Goal: Task Accomplishment & Management: Manage account settings

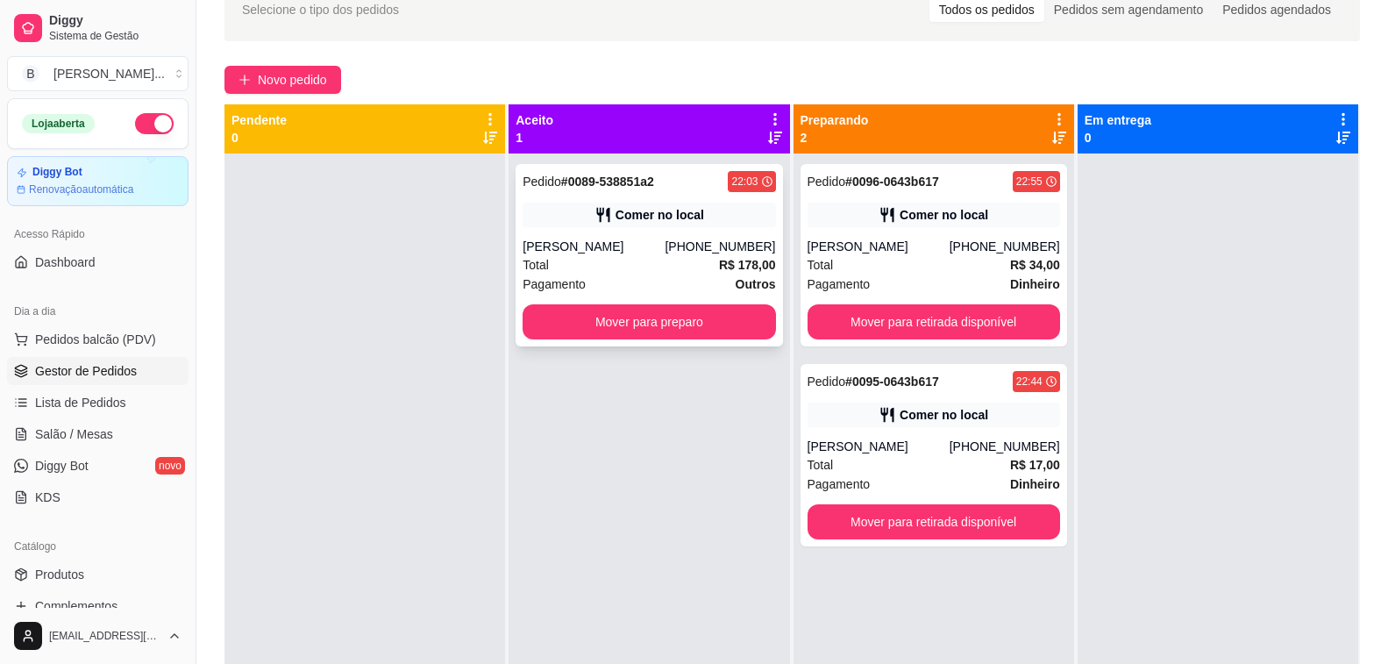
click at [746, 339] on div "Pedido # 0089-538851a2 22:03 Comer no local Sabrina [PHONE_NUMBER] Total R$ 178…" at bounding box center [649, 255] width 267 height 182
click at [703, 332] on button "Mover para preparo" at bounding box center [649, 321] width 253 height 35
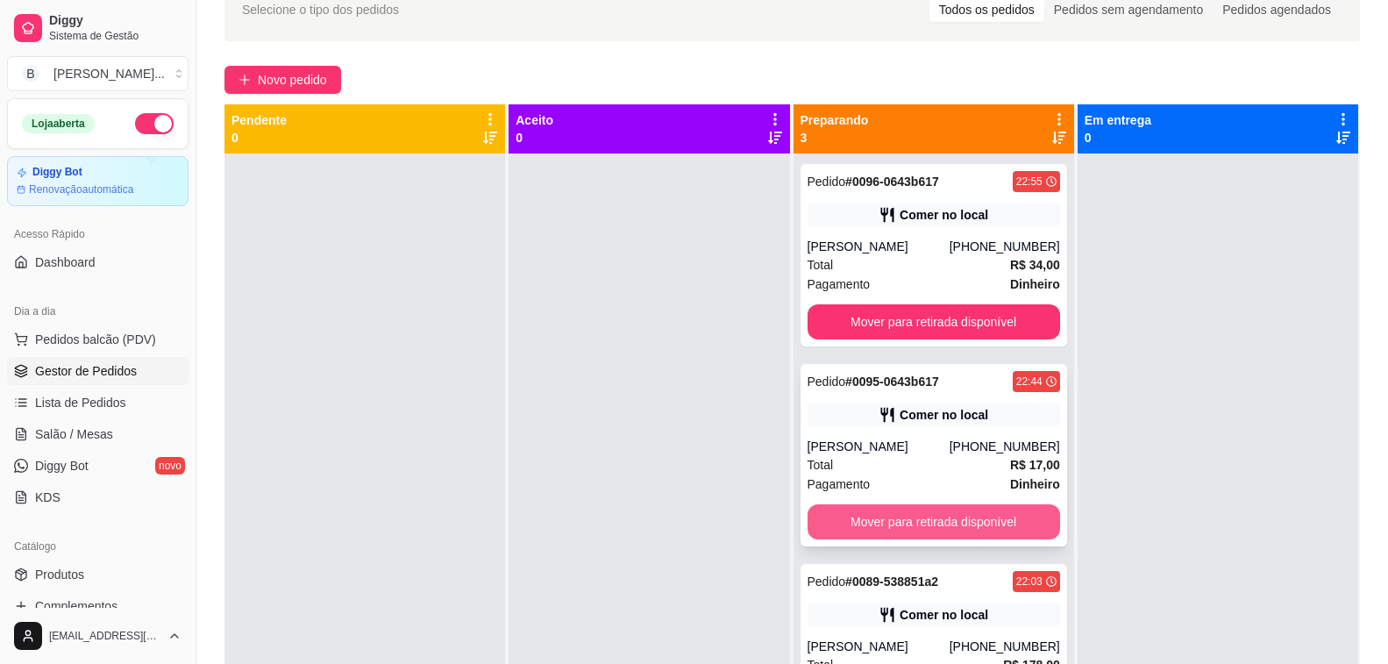
scroll to position [49, 0]
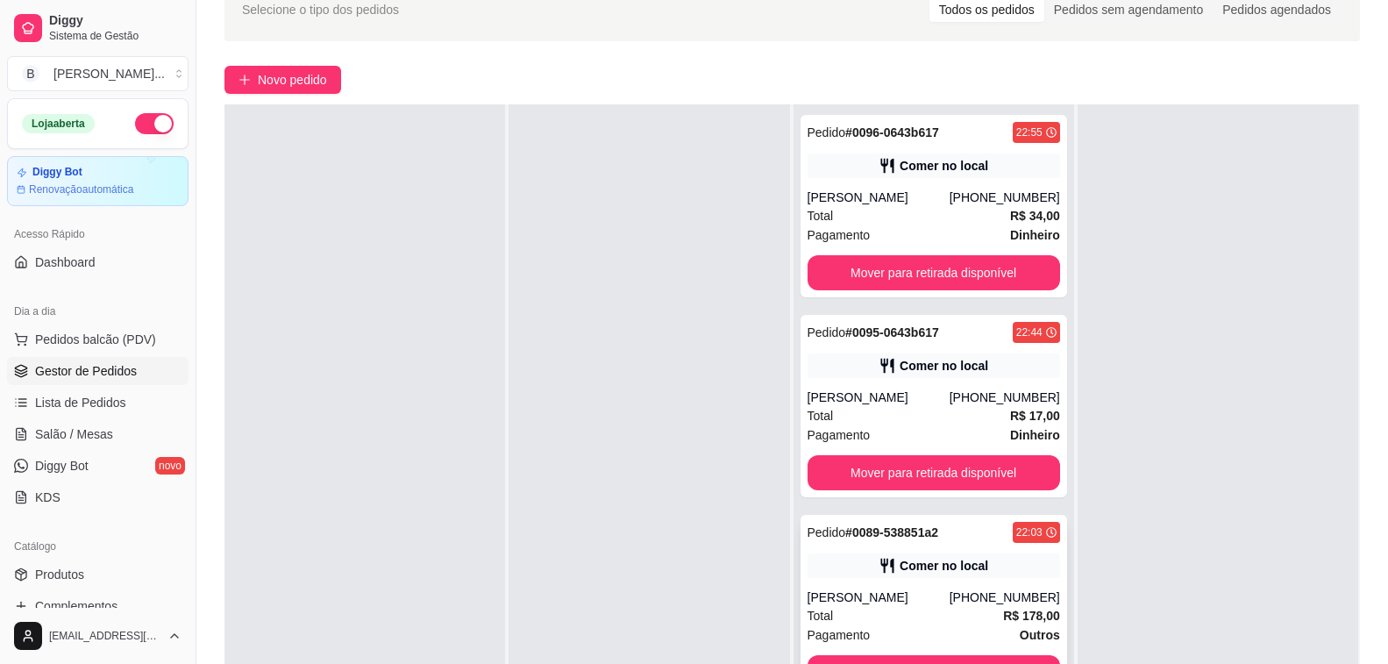
click at [879, 560] on icon at bounding box center [888, 566] width 18 height 18
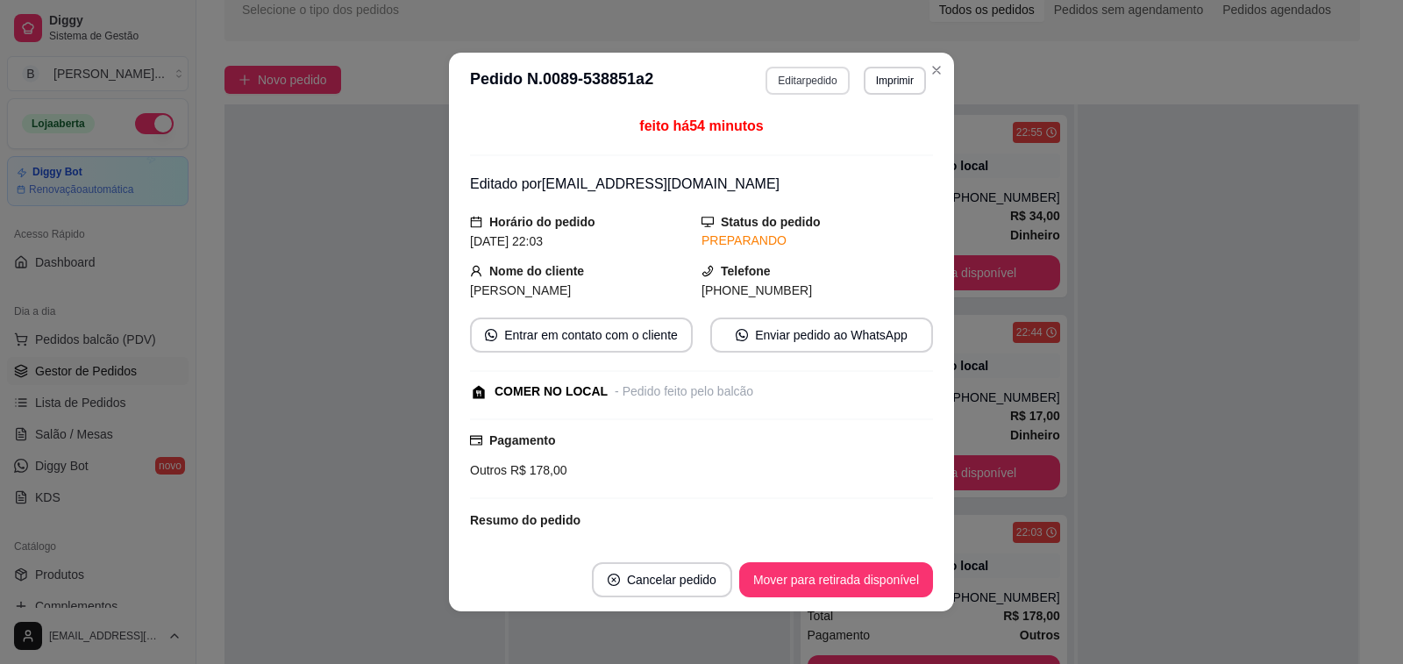
click at [802, 76] on button "Editar pedido" at bounding box center [807, 81] width 83 height 28
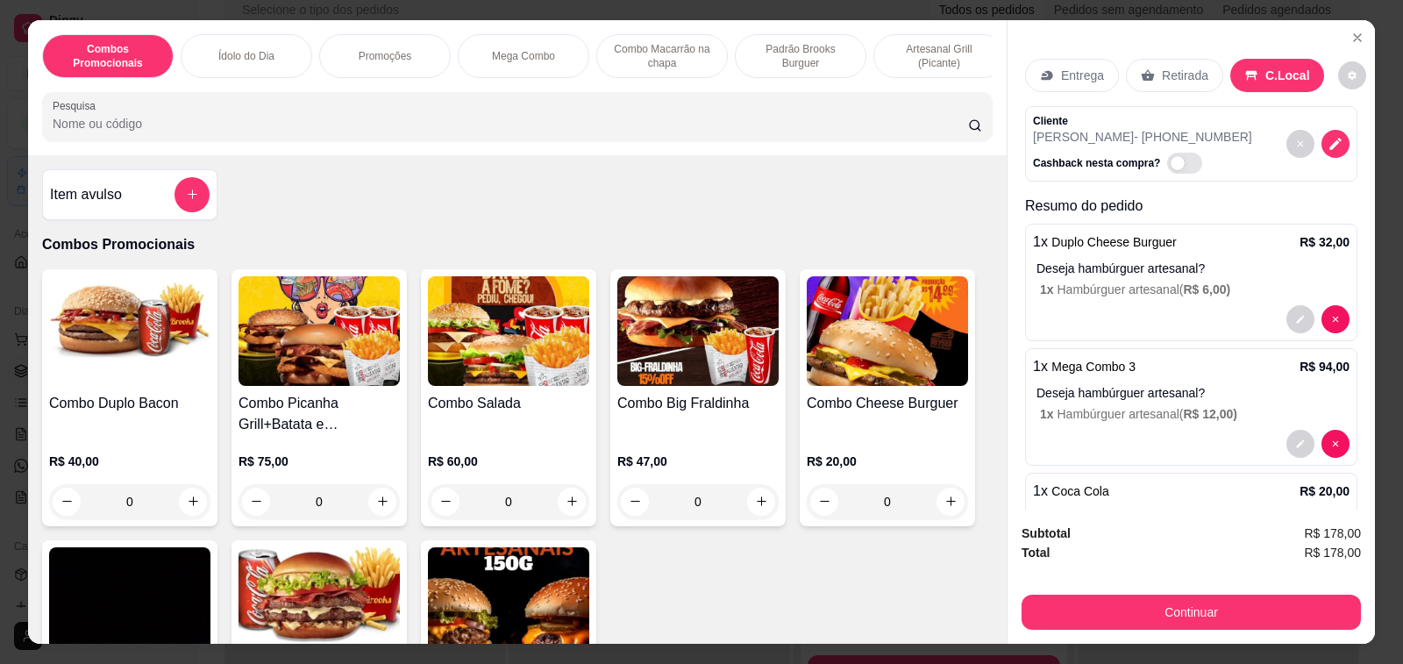
click at [189, 197] on icon "add-separate-item" at bounding box center [192, 194] width 13 height 13
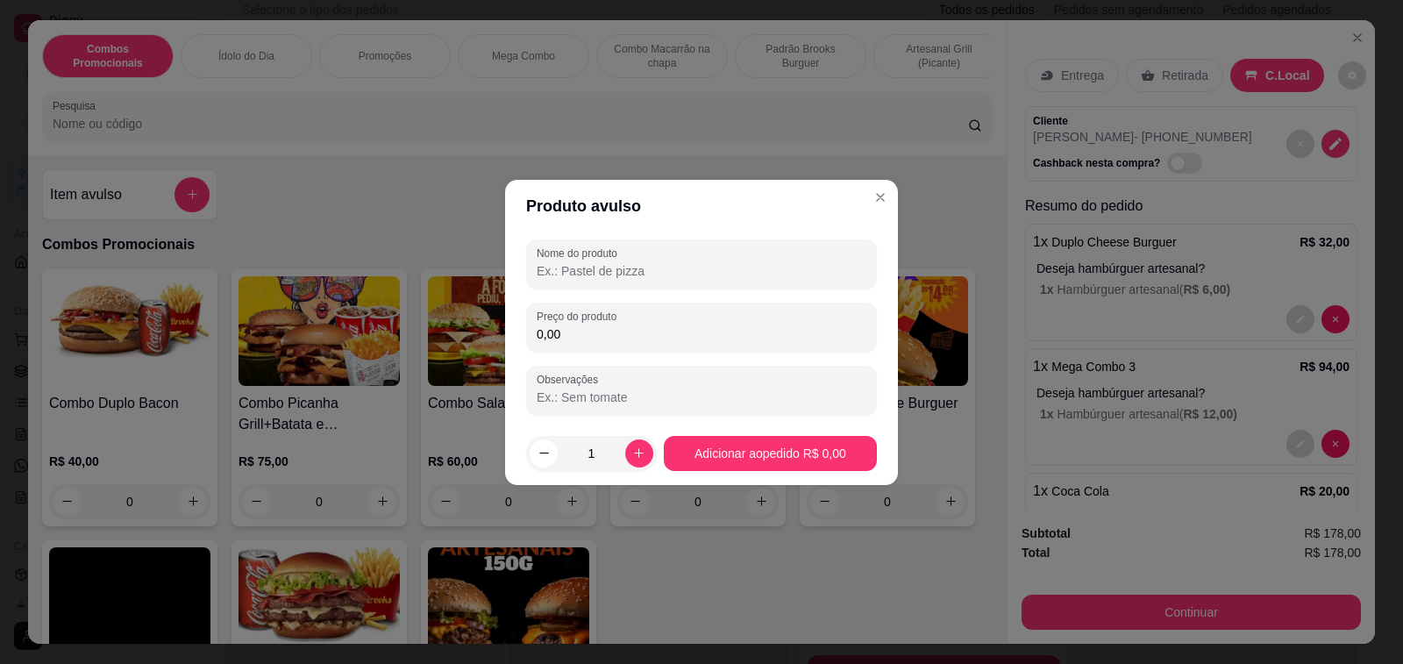
click at [631, 271] on input "Nome do produto" at bounding box center [702, 271] width 330 height 18
type input "1 FICHA"
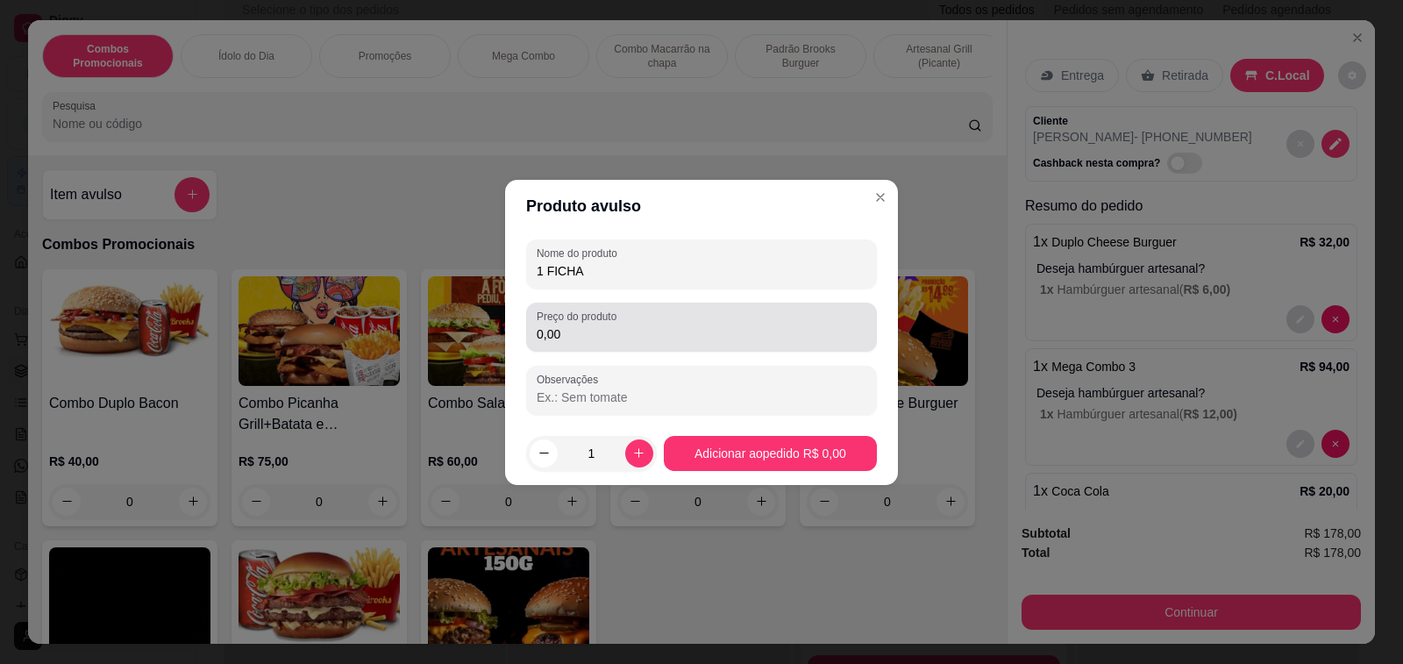
click at [625, 345] on div "Preço do produto 0,00" at bounding box center [701, 327] width 351 height 49
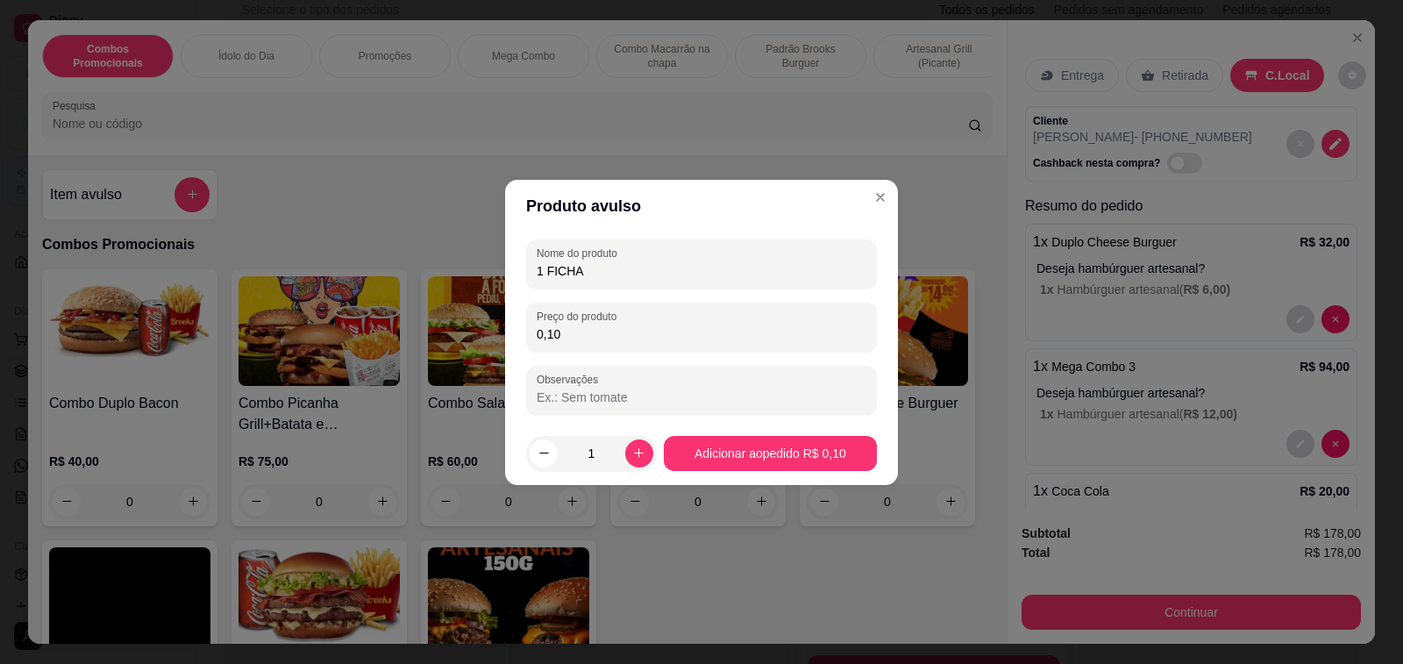
type input "1,00"
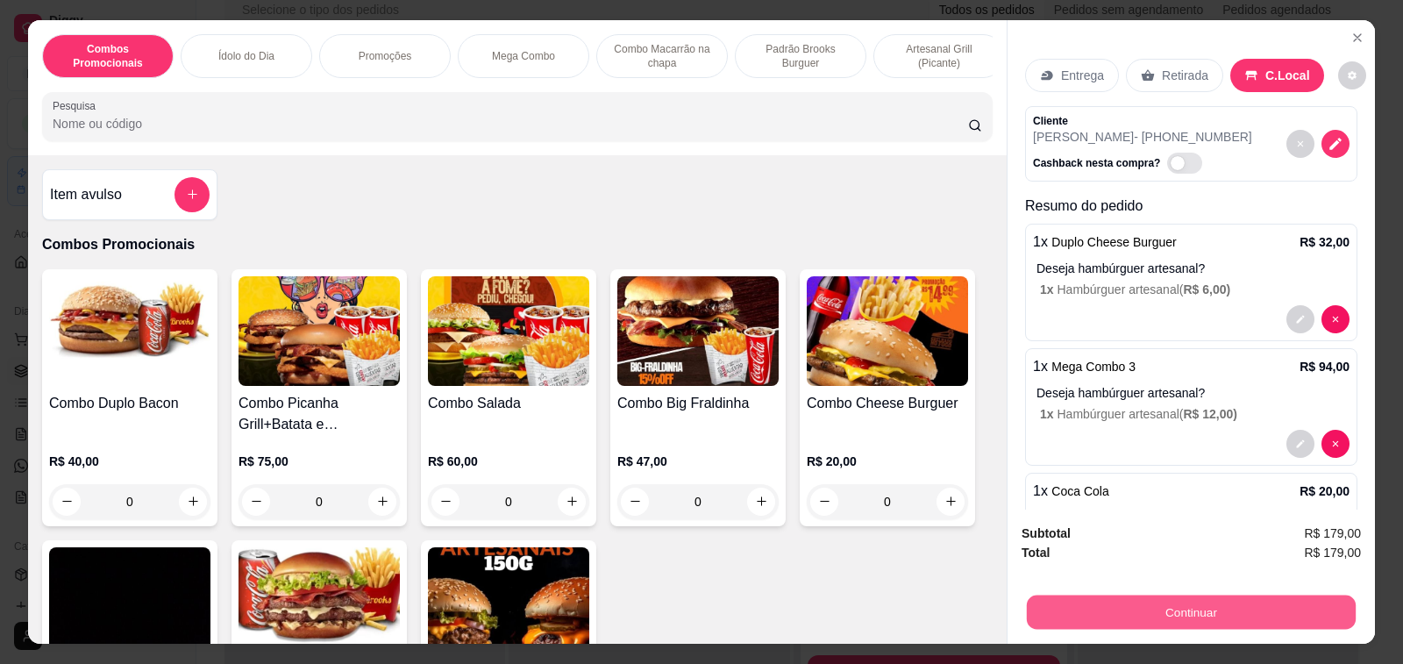
click at [1183, 597] on button "Continuar" at bounding box center [1191, 612] width 329 height 34
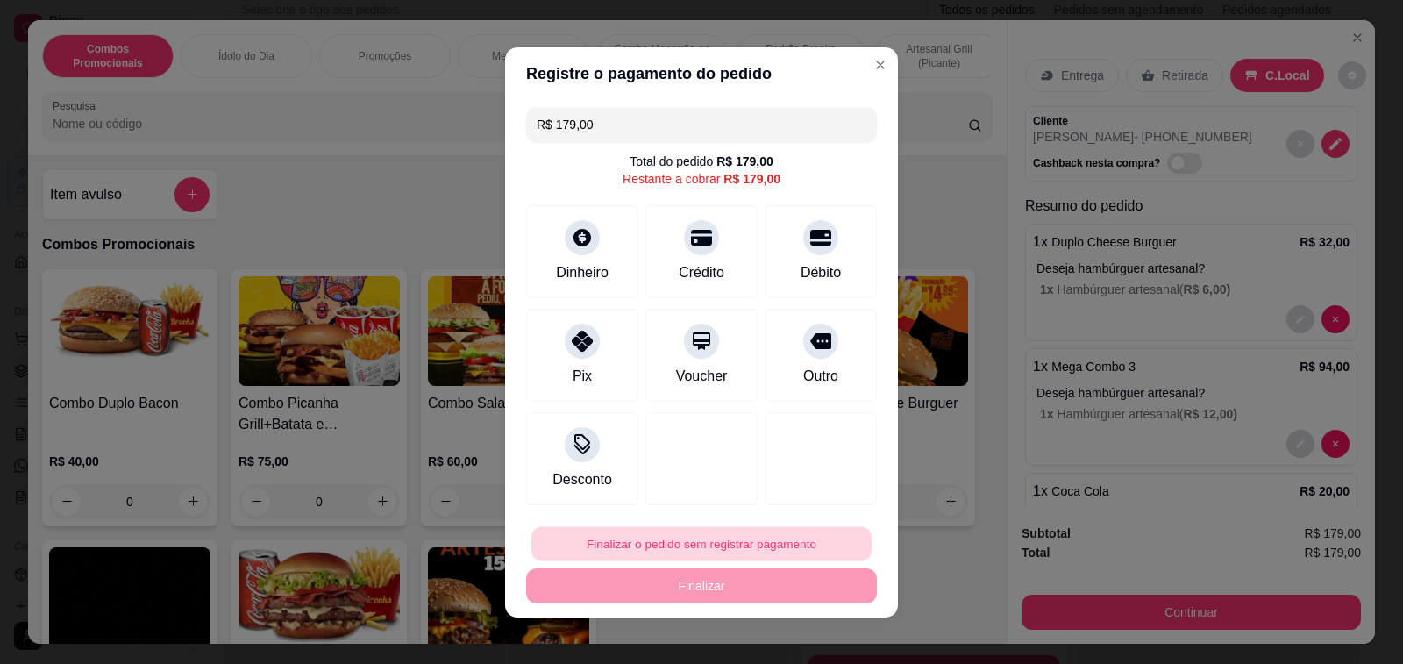
click at [734, 534] on button "Finalizar o pedido sem registrar pagamento" at bounding box center [701, 543] width 340 height 34
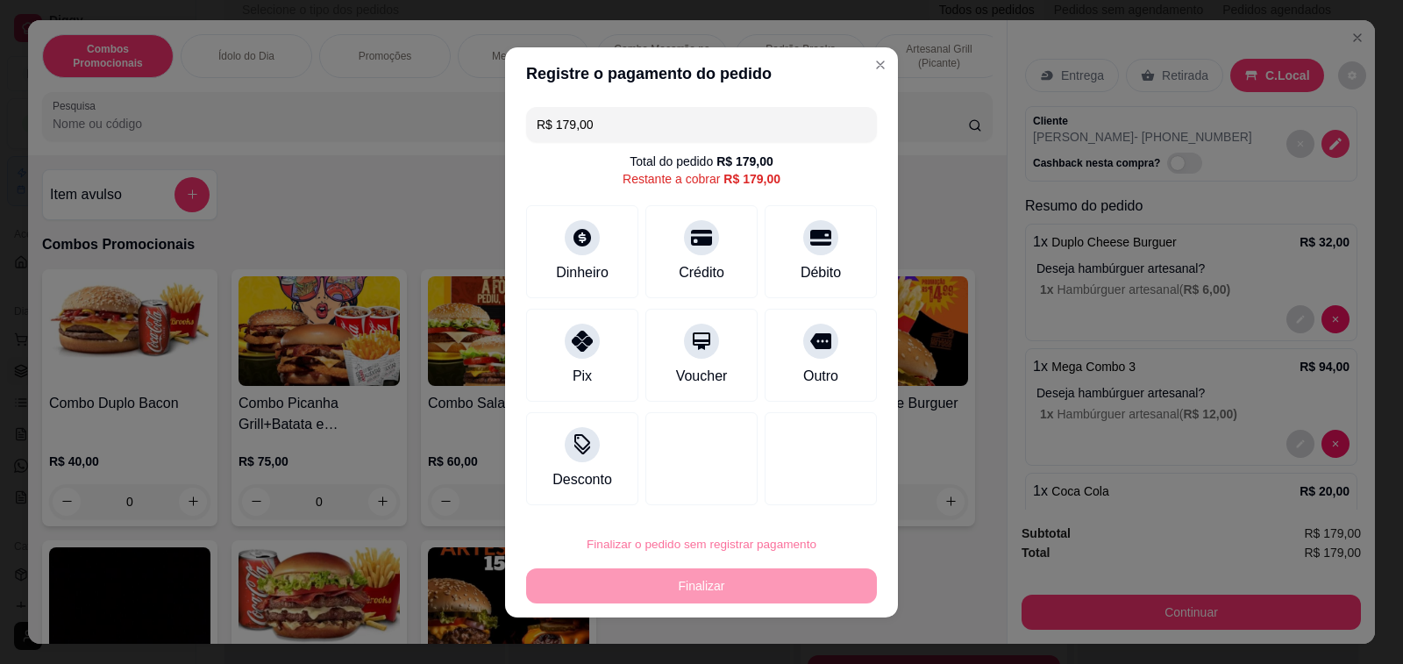
click at [808, 501] on button "Confirmar" at bounding box center [798, 494] width 65 height 27
type input "0"
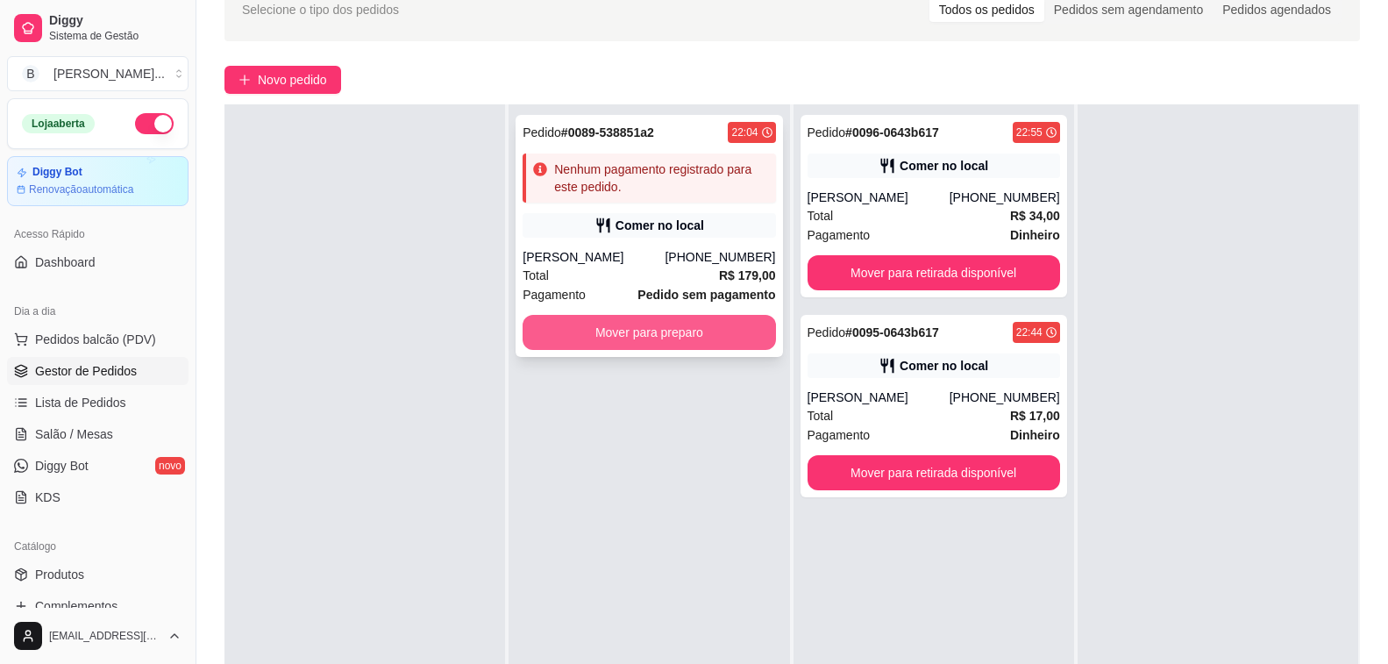
click at [655, 346] on button "Mover para preparo" at bounding box center [649, 332] width 253 height 35
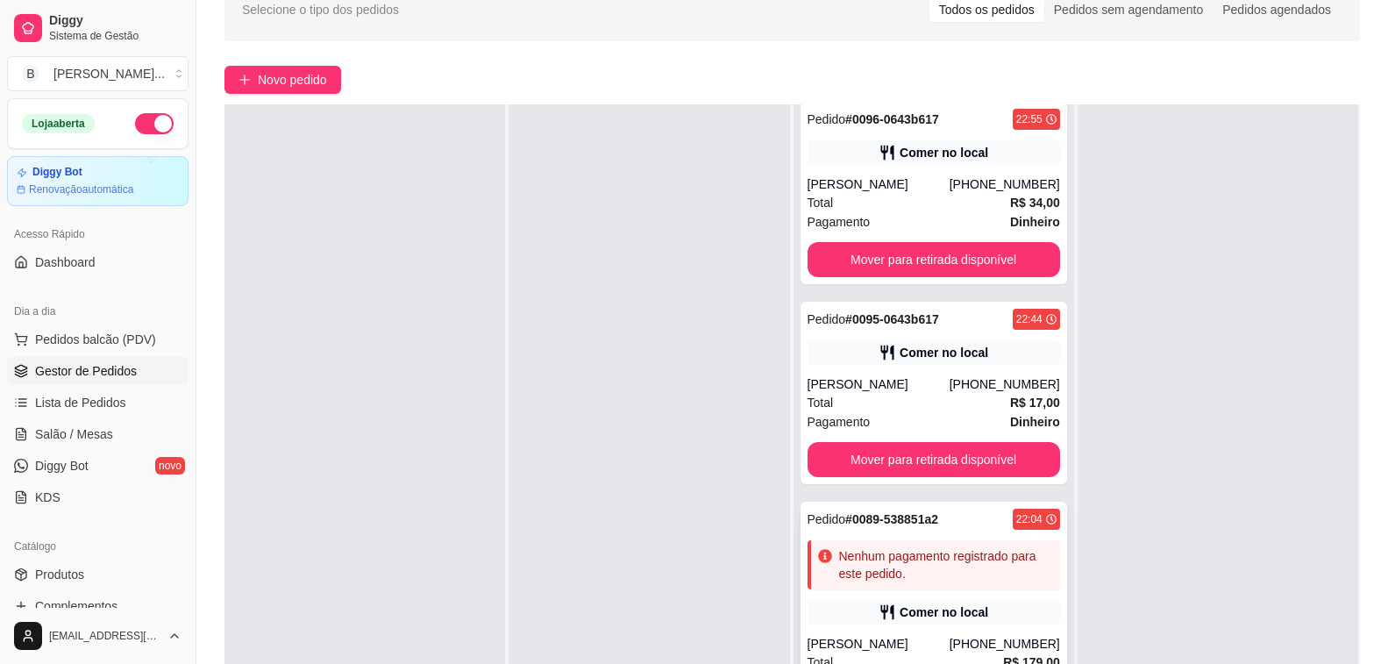
scroll to position [267, 0]
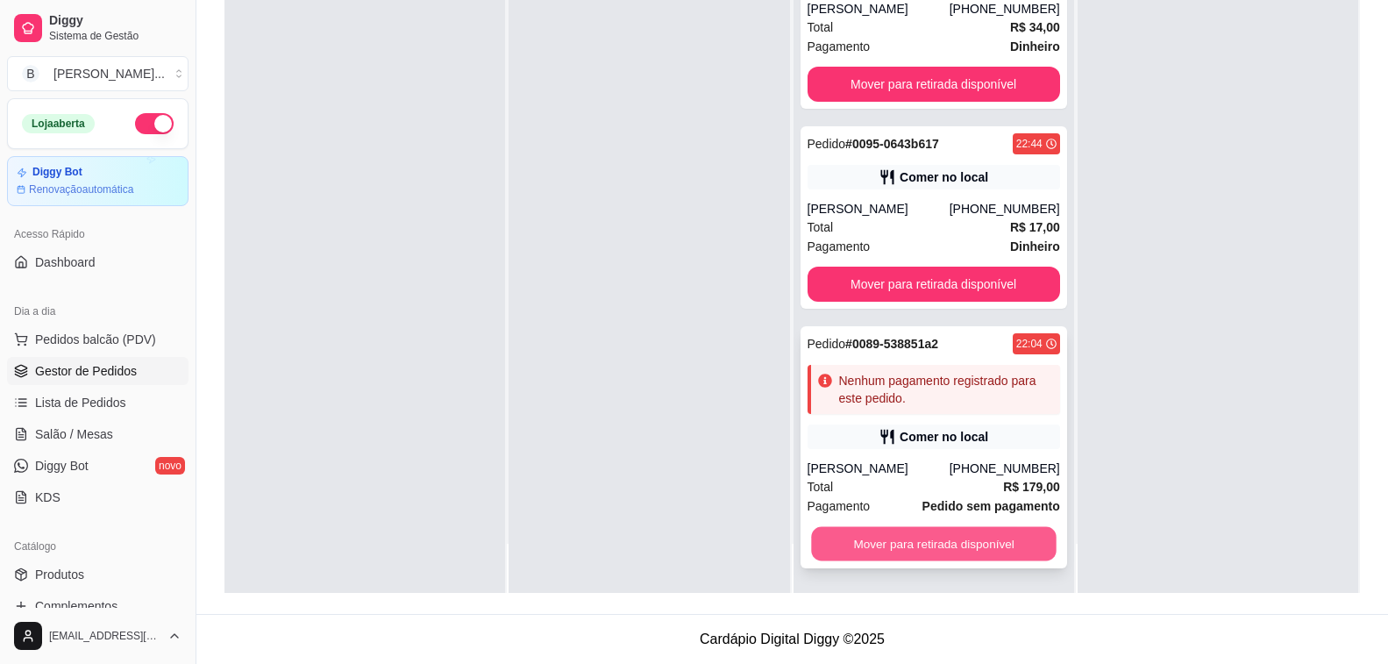
click at [966, 551] on button "Mover para retirada disponível" at bounding box center [934, 544] width 246 height 34
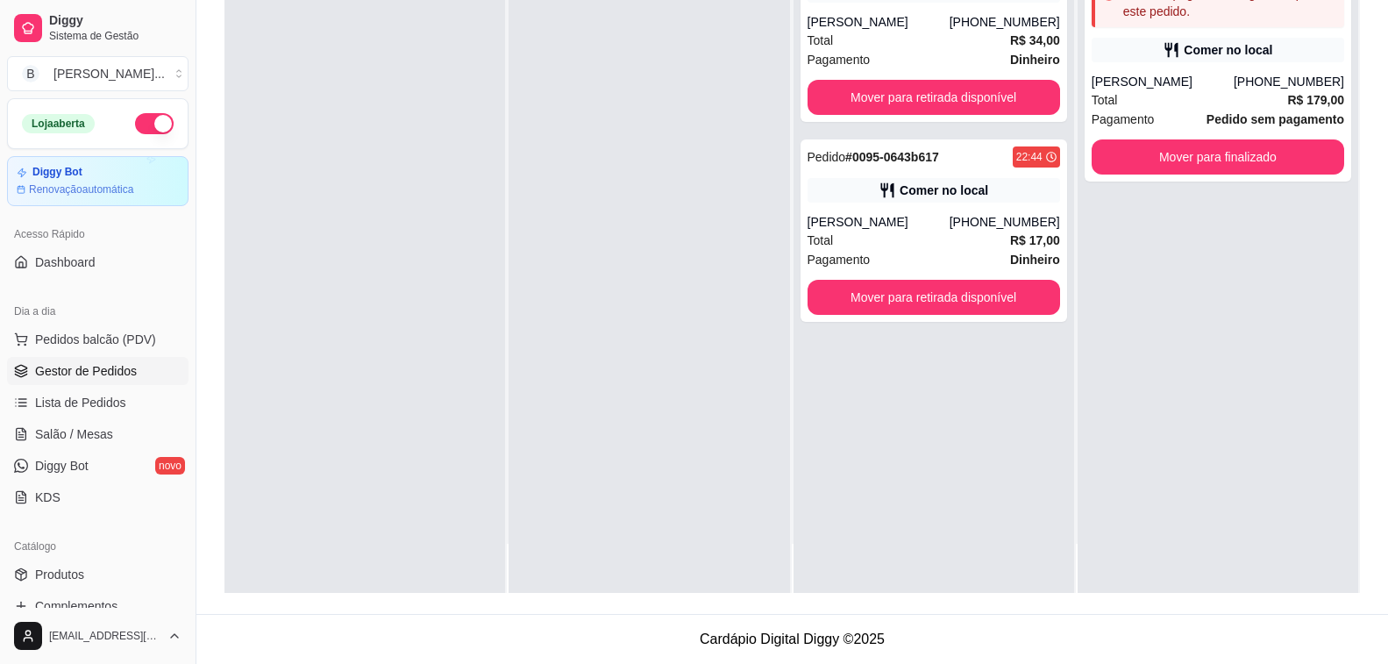
scroll to position [0, 0]
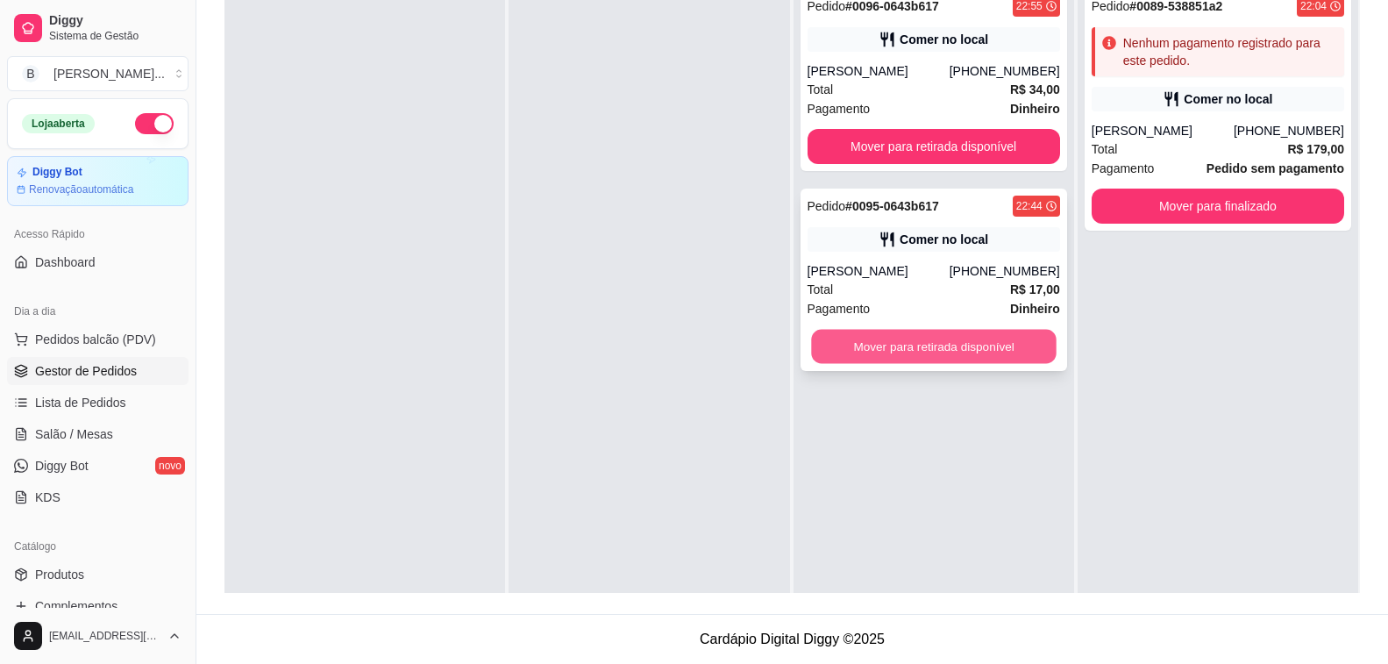
click at [958, 360] on button "Mover para retirada disponível" at bounding box center [934, 347] width 246 height 34
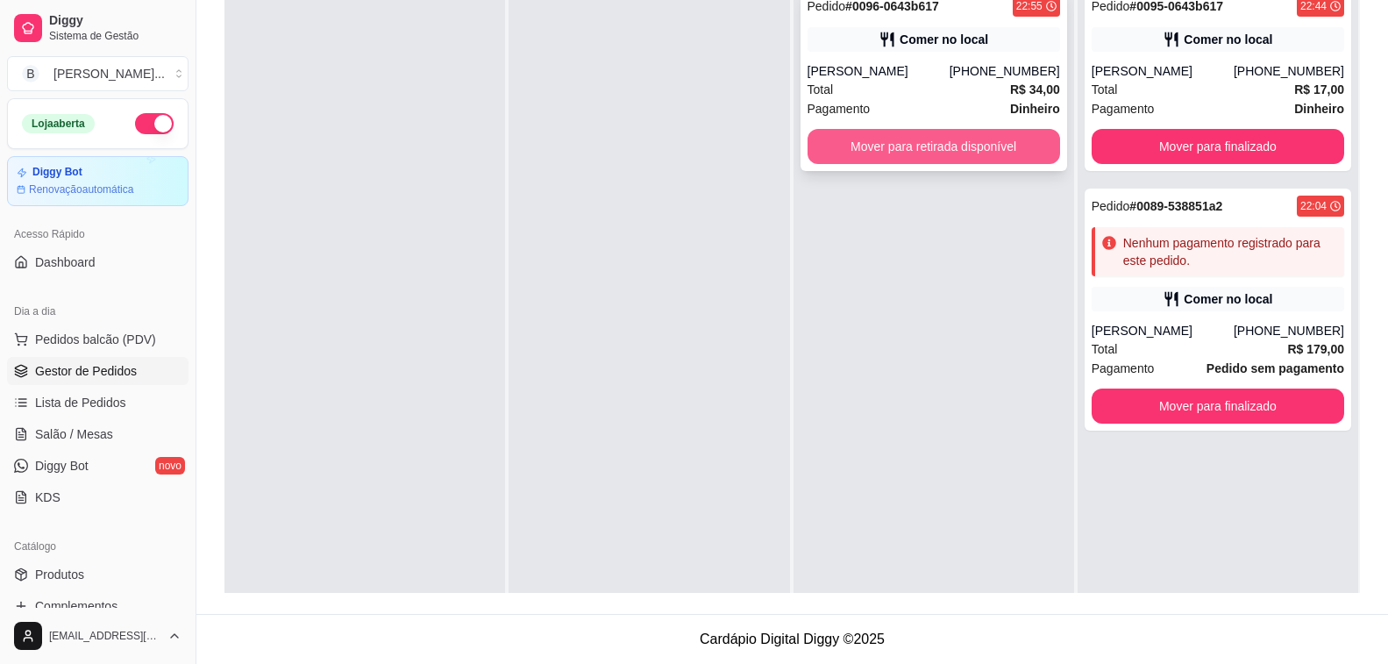
click at [948, 145] on button "Mover para retirada disponível" at bounding box center [934, 146] width 253 height 35
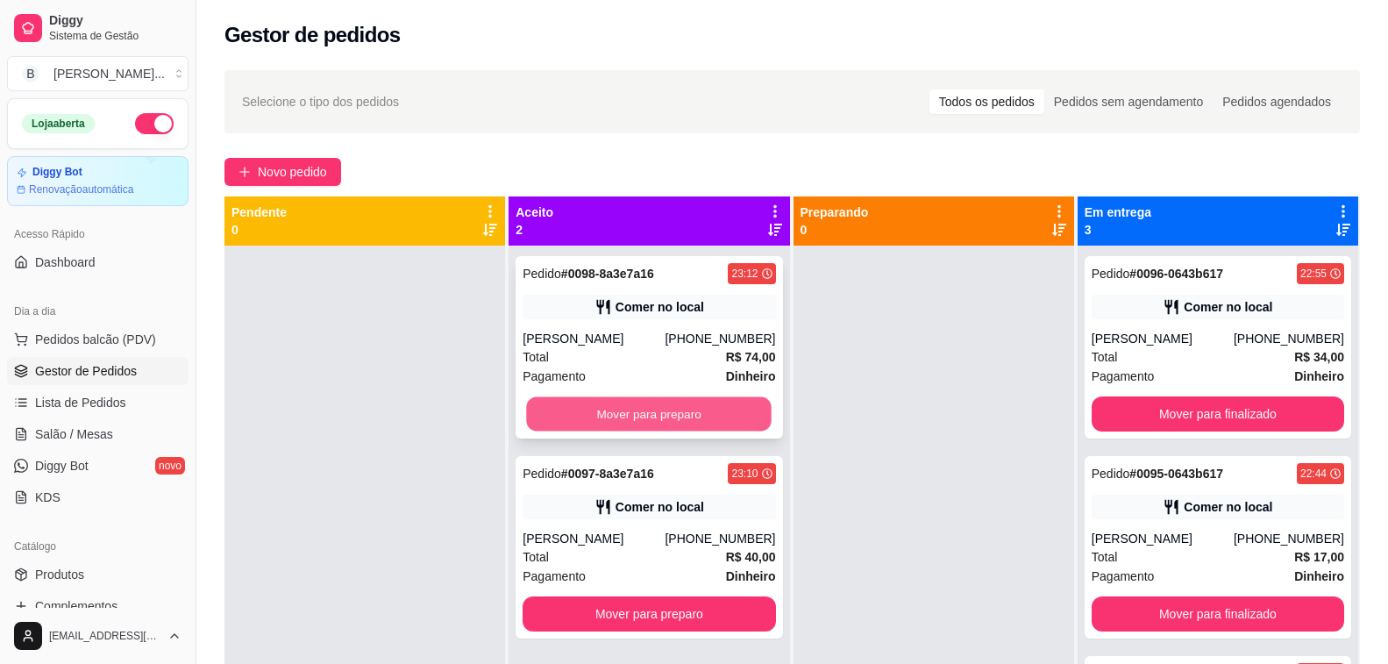
click at [631, 406] on button "Mover para preparo" at bounding box center [650, 414] width 246 height 34
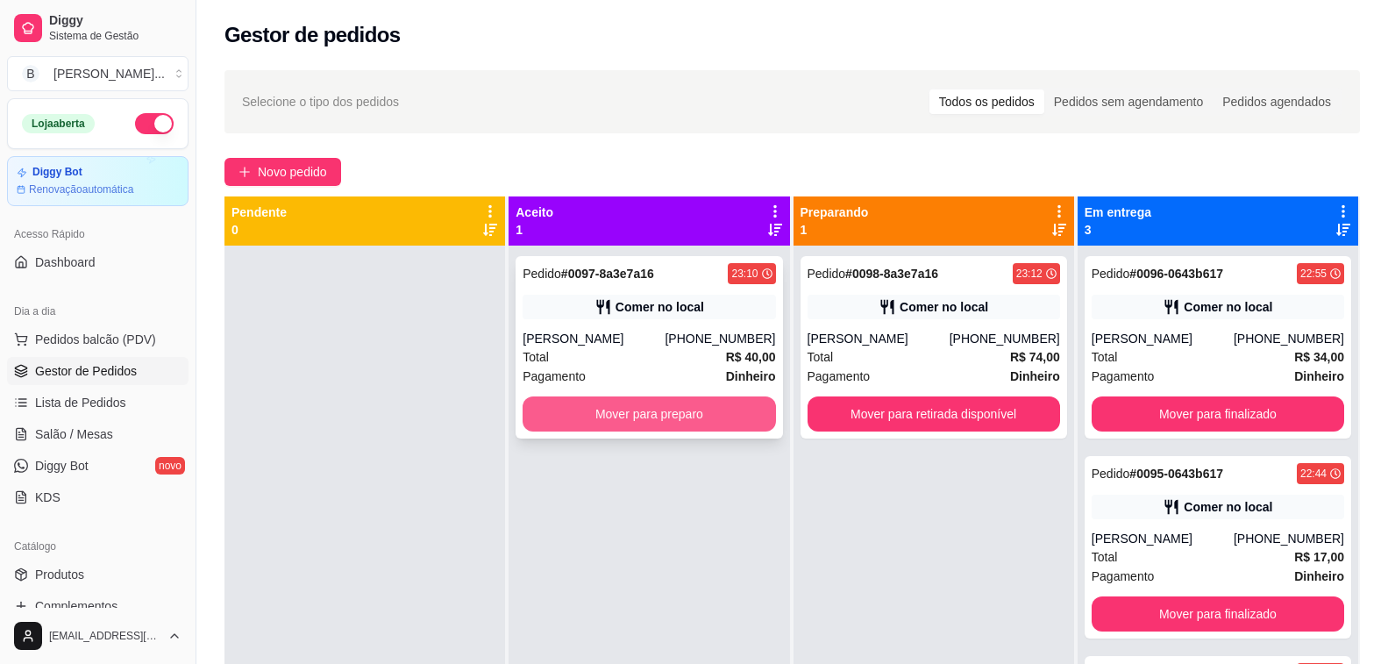
click at [628, 424] on button "Mover para preparo" at bounding box center [649, 413] width 253 height 35
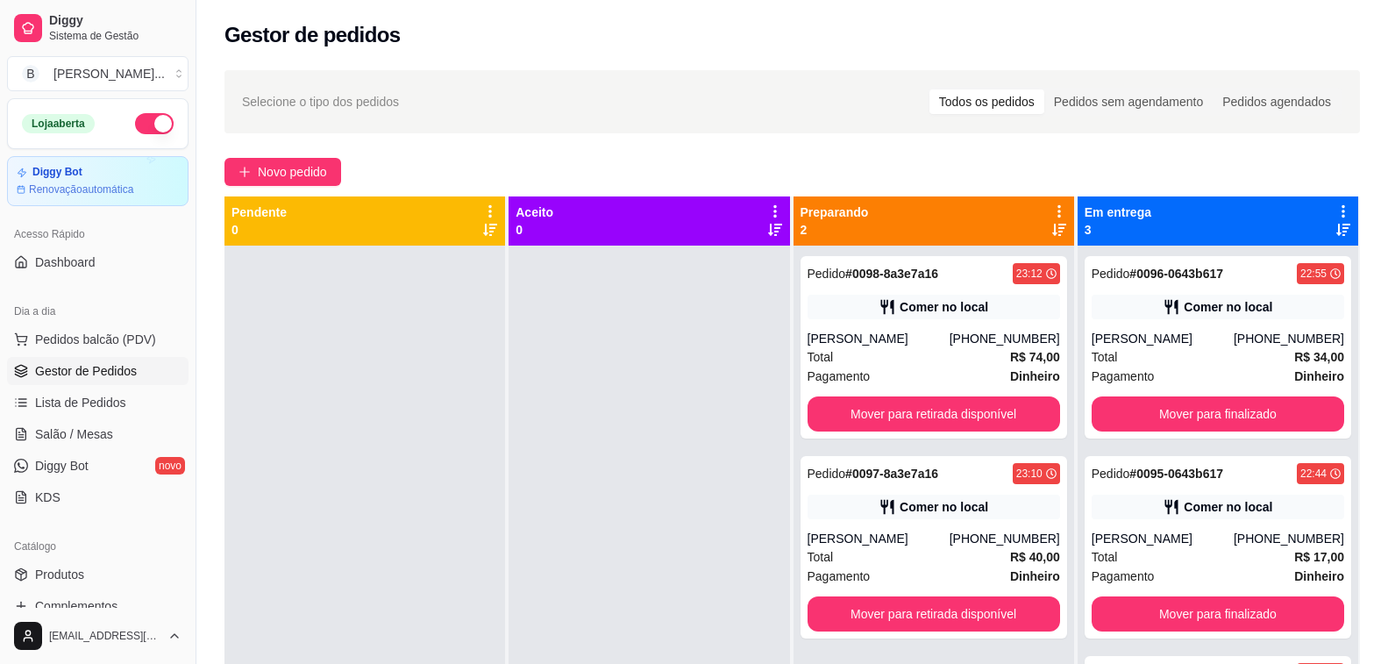
click at [458, 299] on div at bounding box center [365, 578] width 281 height 664
click at [381, 341] on div at bounding box center [365, 578] width 281 height 664
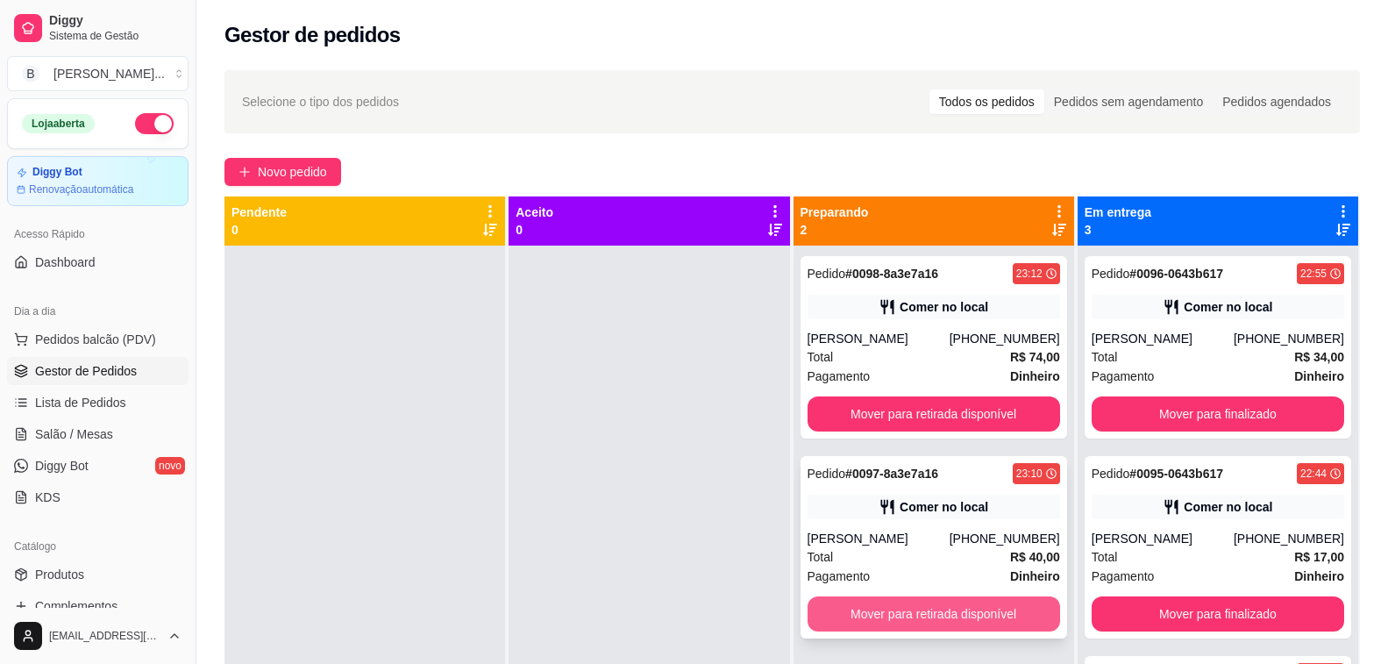
click at [975, 616] on button "Mover para retirada disponível" at bounding box center [934, 613] width 253 height 35
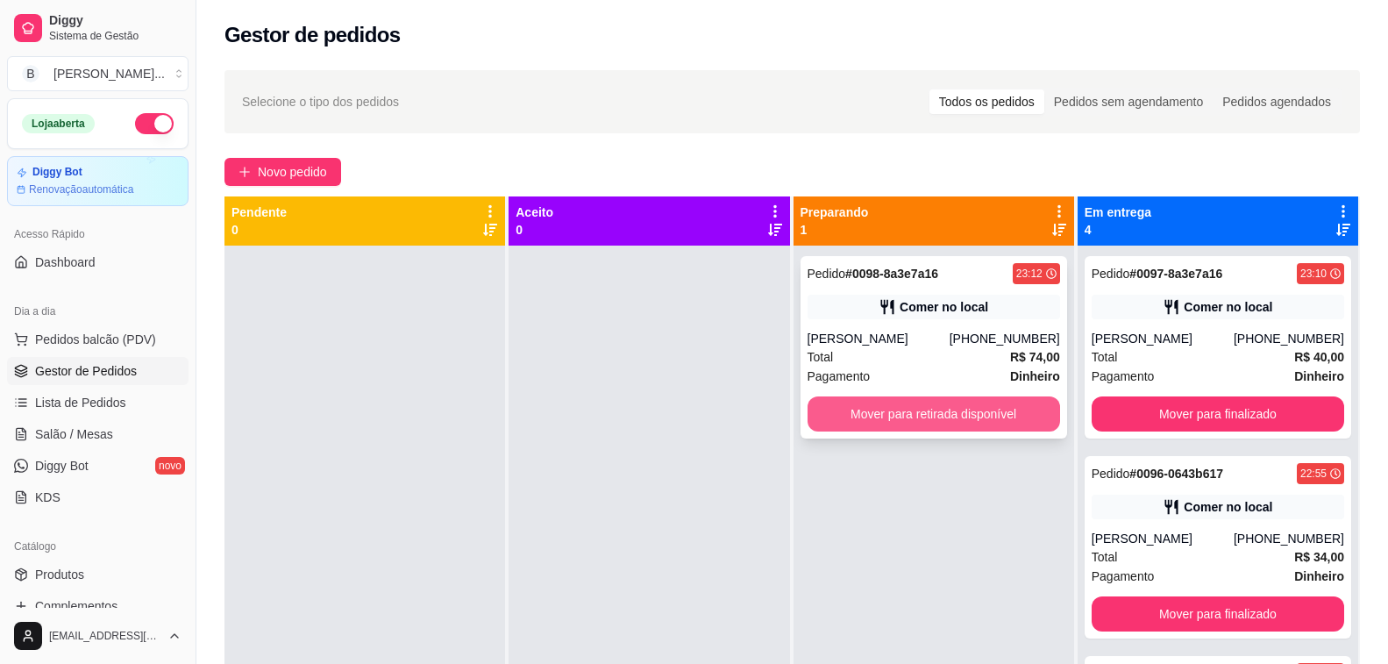
click at [966, 418] on button "Mover para retirada disponível" at bounding box center [934, 413] width 253 height 35
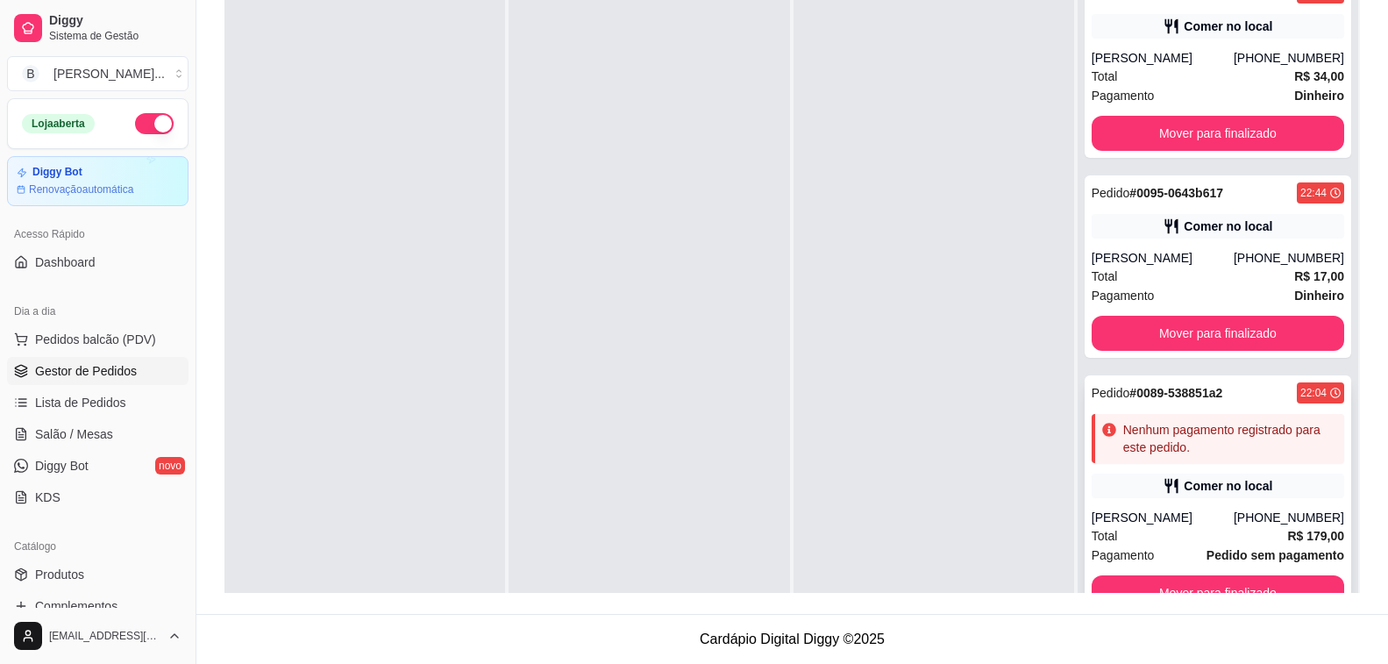
scroll to position [49, 0]
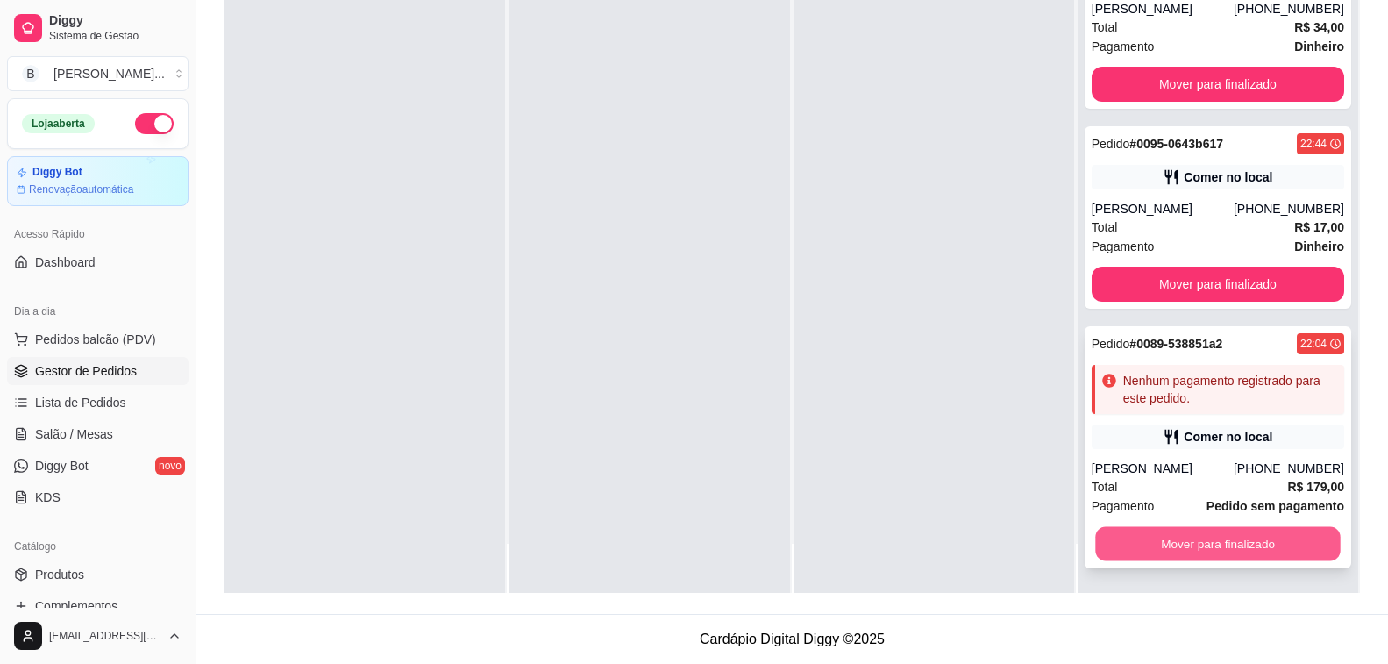
click at [1173, 537] on button "Mover para finalizado" at bounding box center [1218, 544] width 246 height 34
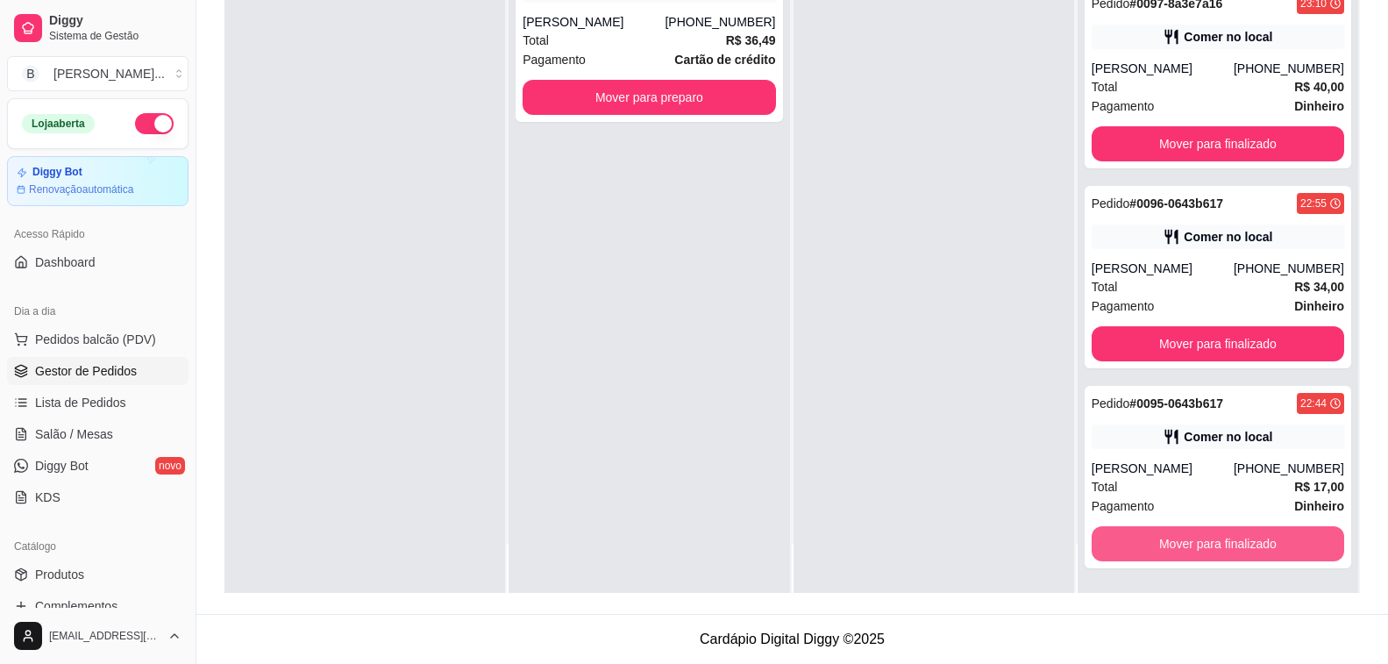
click at [1173, 537] on button "Mover para finalizado" at bounding box center [1218, 543] width 253 height 35
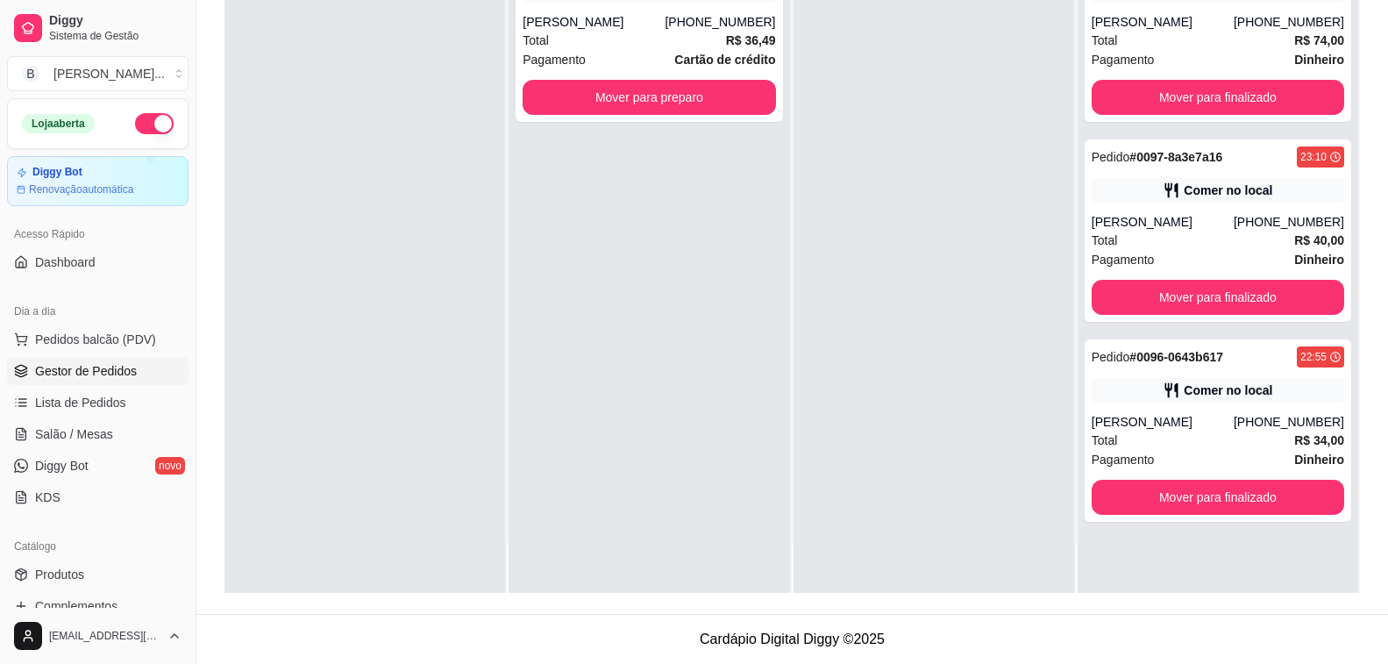
scroll to position [0, 0]
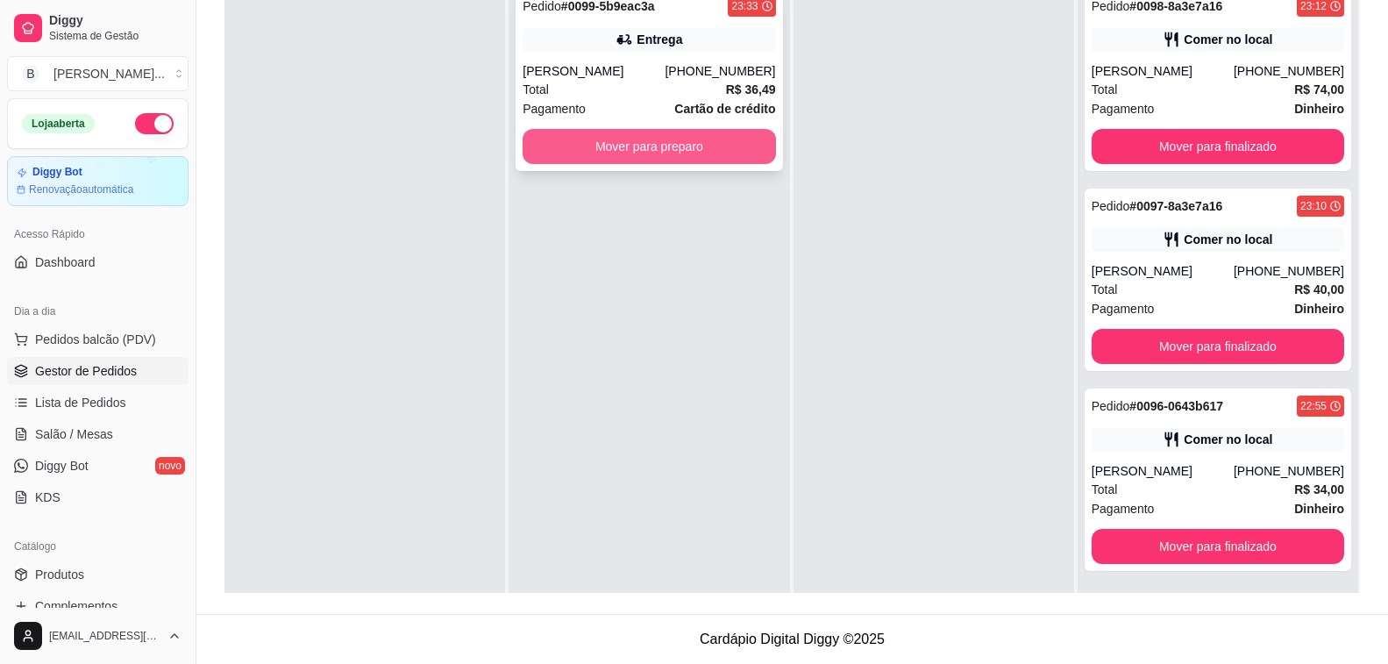
click at [688, 158] on button "Mover para preparo" at bounding box center [649, 146] width 253 height 35
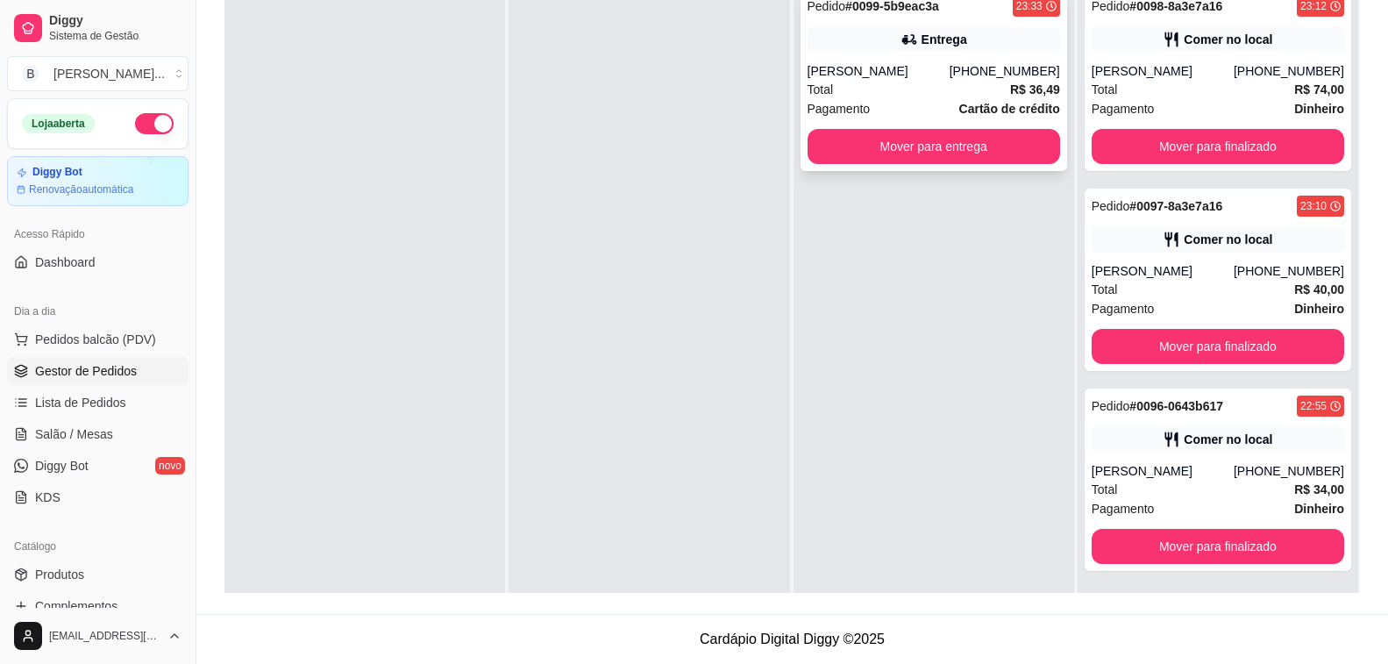
click at [929, 80] on div "Total R$ 36,49" at bounding box center [934, 89] width 253 height 19
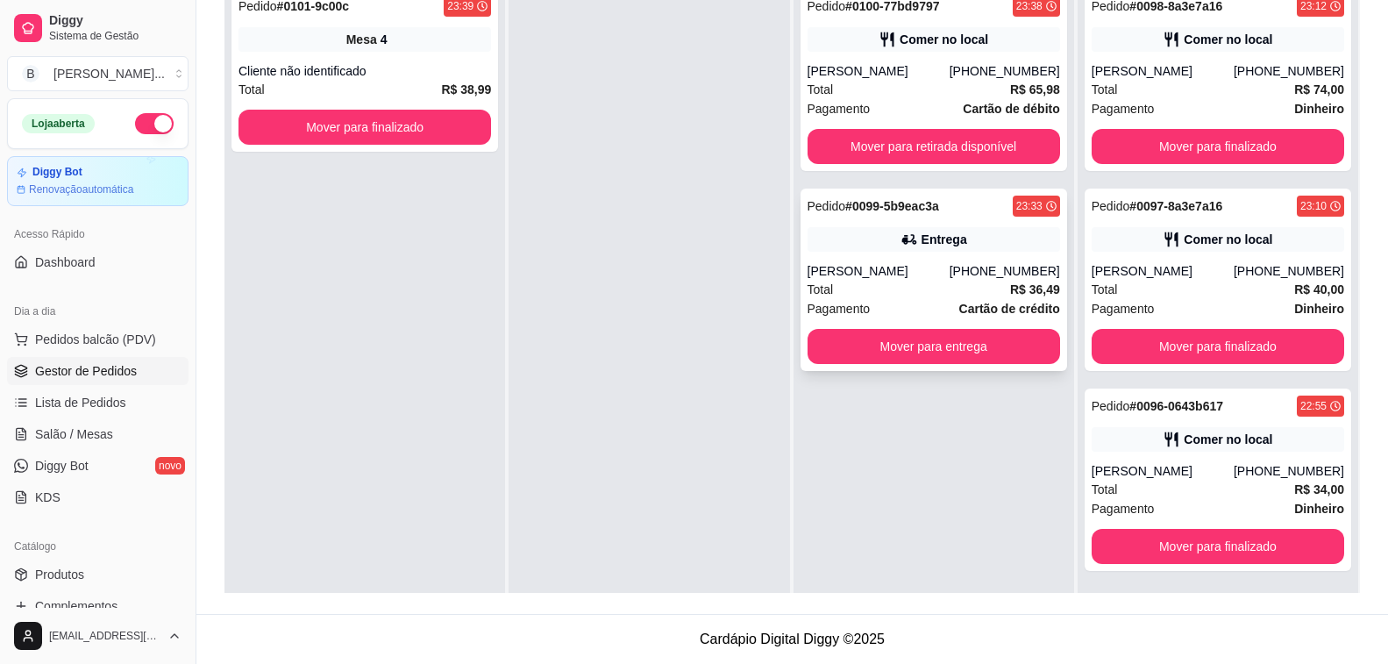
click at [845, 258] on div "Pedido # 0099-5b9eac3a 23:33 Entrega [PERSON_NAME] [PHONE_NUMBER] Total R$ 36,4…" at bounding box center [934, 280] width 267 height 182
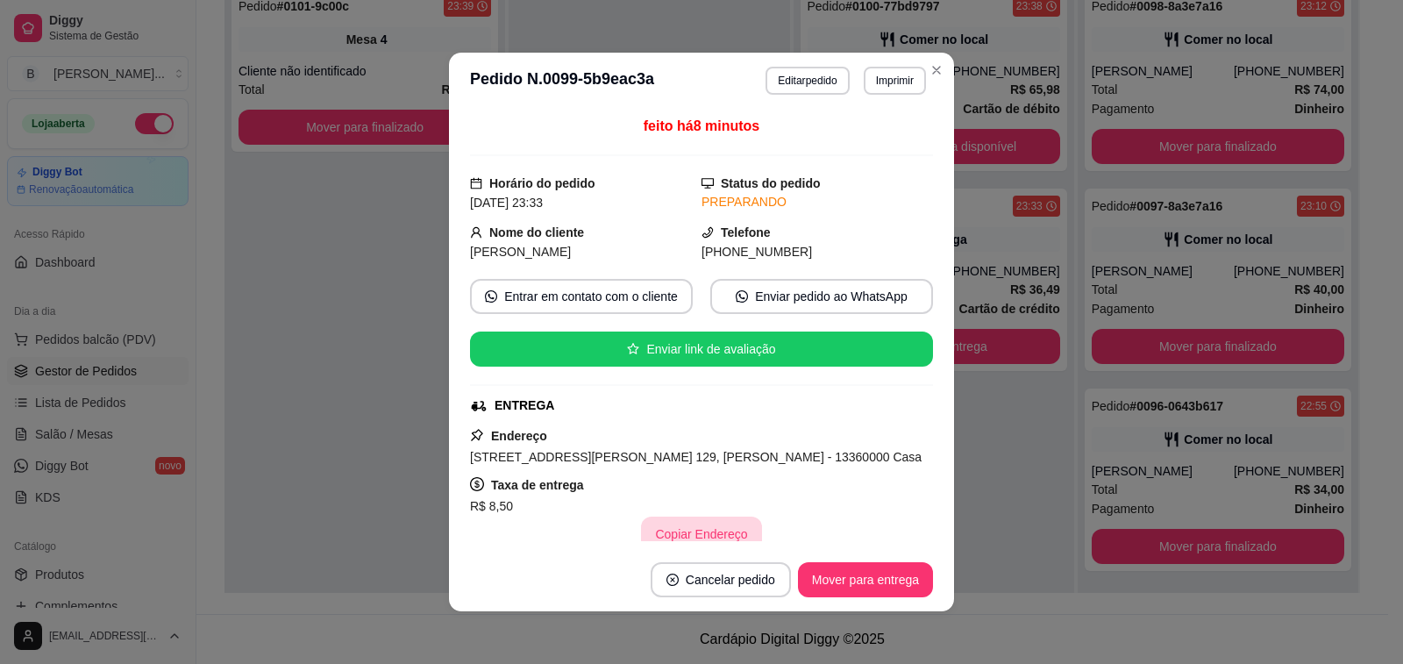
click at [702, 531] on button "Copiar Endereço" at bounding box center [701, 534] width 120 height 35
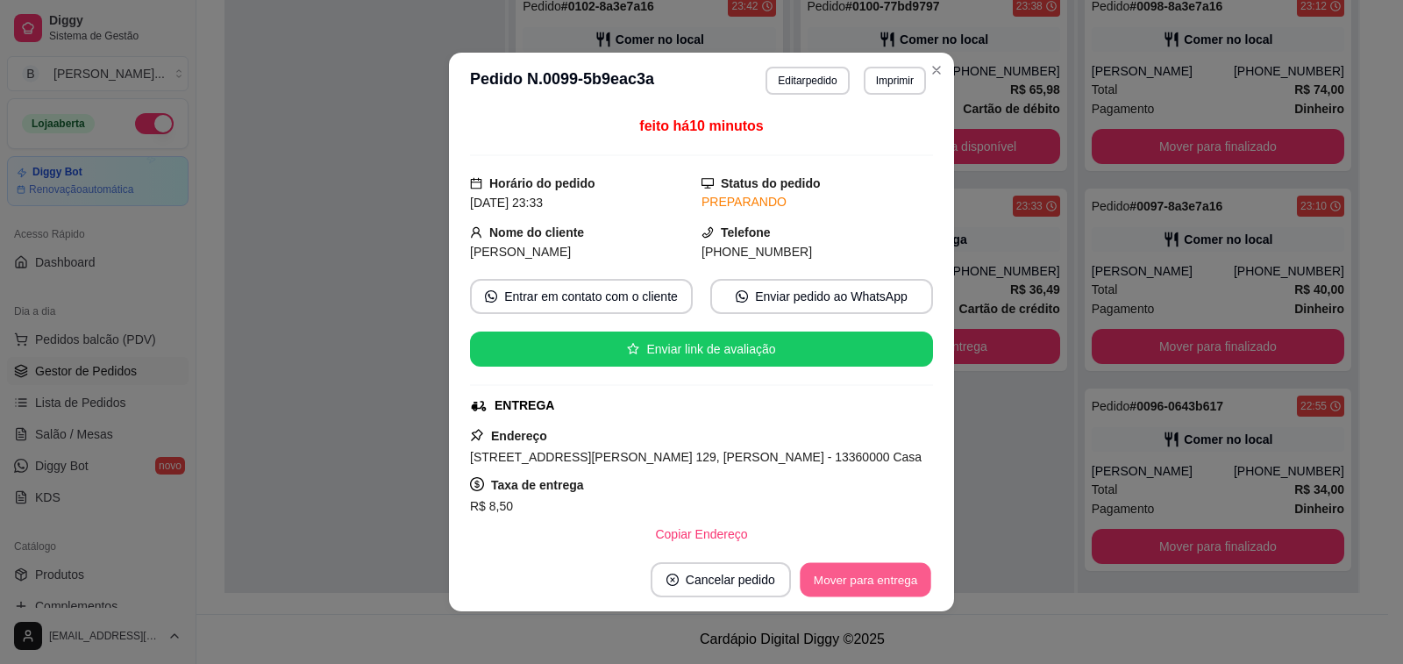
click at [835, 574] on button "Mover para entrega" at bounding box center [866, 580] width 132 height 34
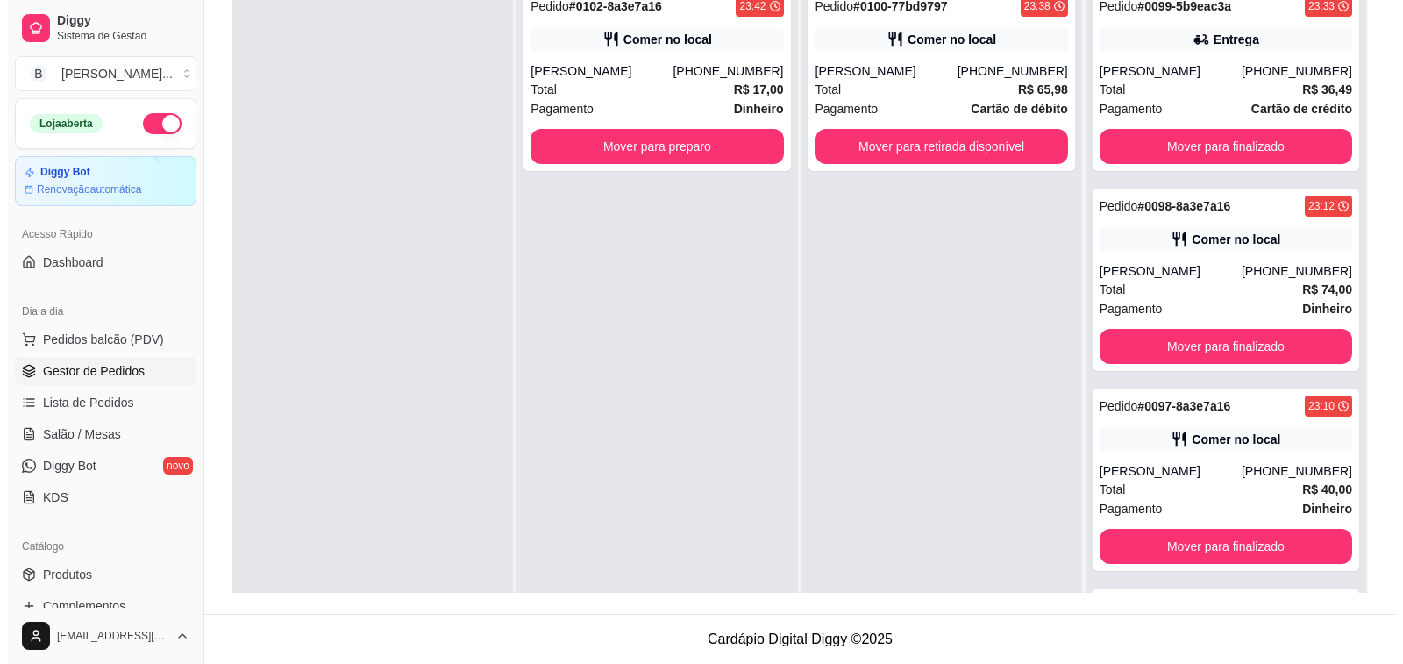
scroll to position [92, 0]
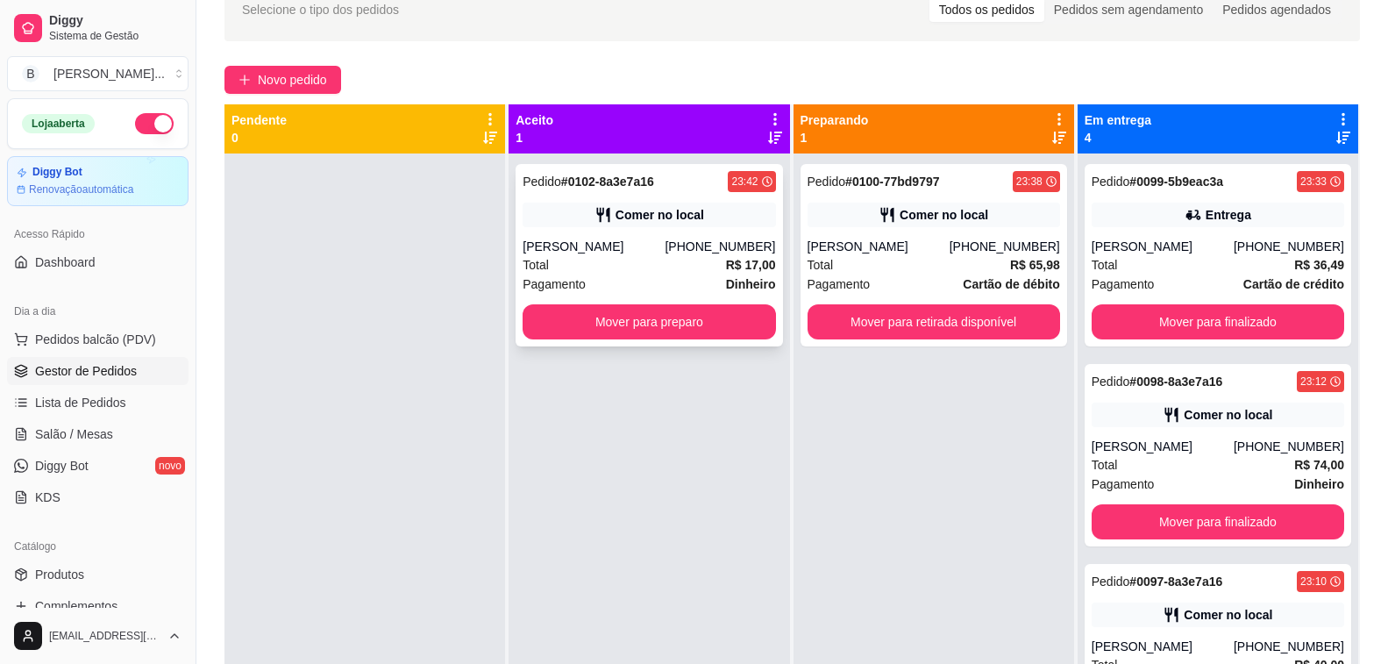
click at [665, 238] on div "[PERSON_NAME]" at bounding box center [594, 247] width 142 height 18
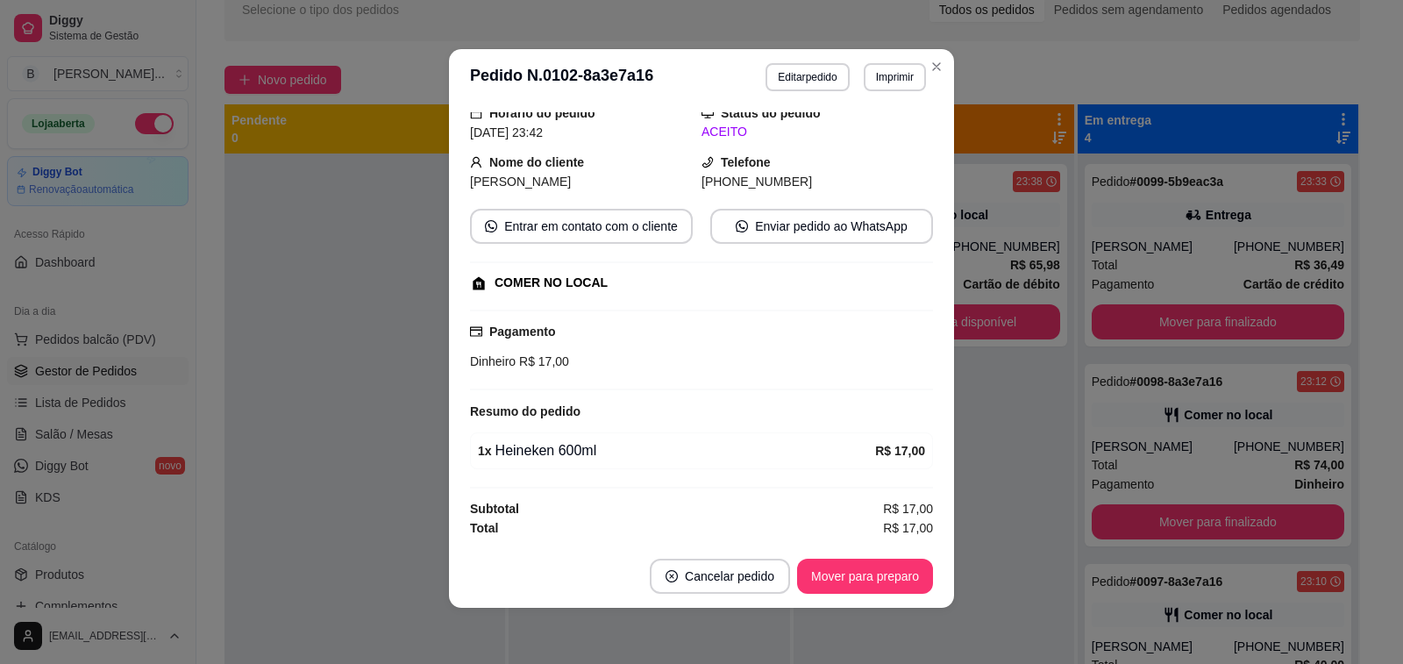
scroll to position [0, 0]
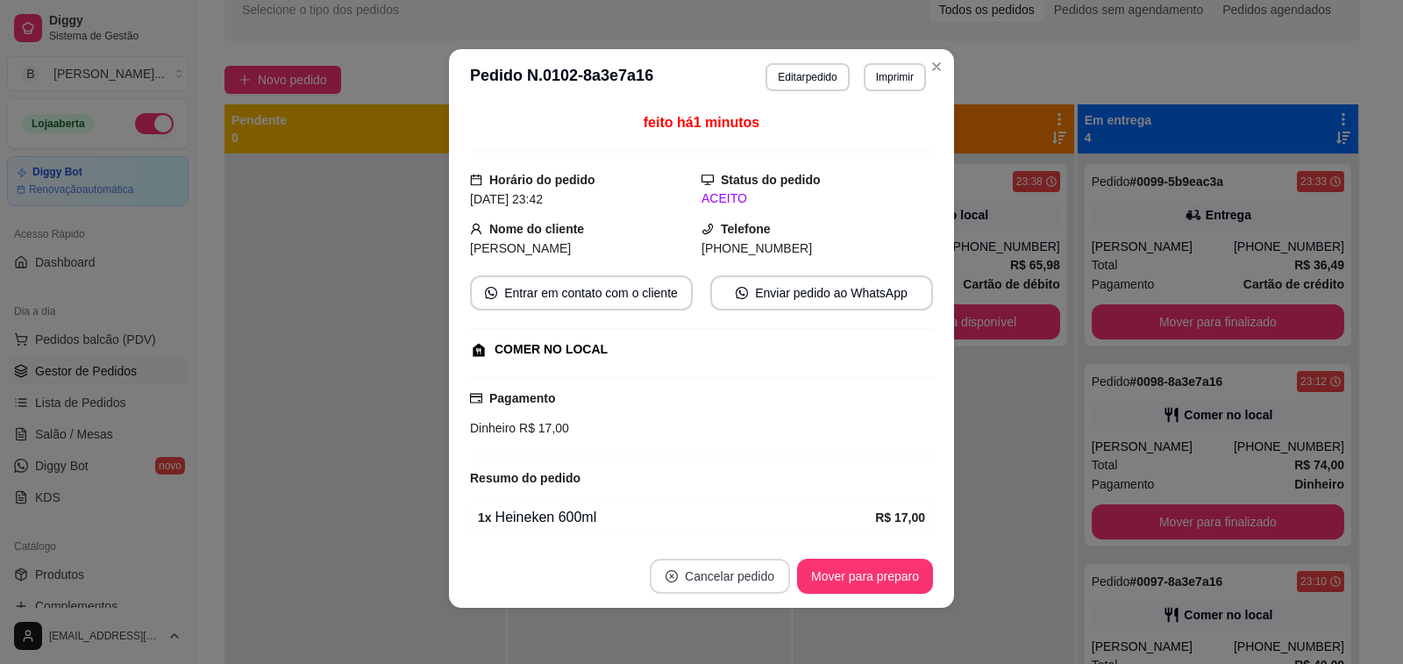
click at [715, 563] on button "Cancelar pedido" at bounding box center [720, 576] width 140 height 35
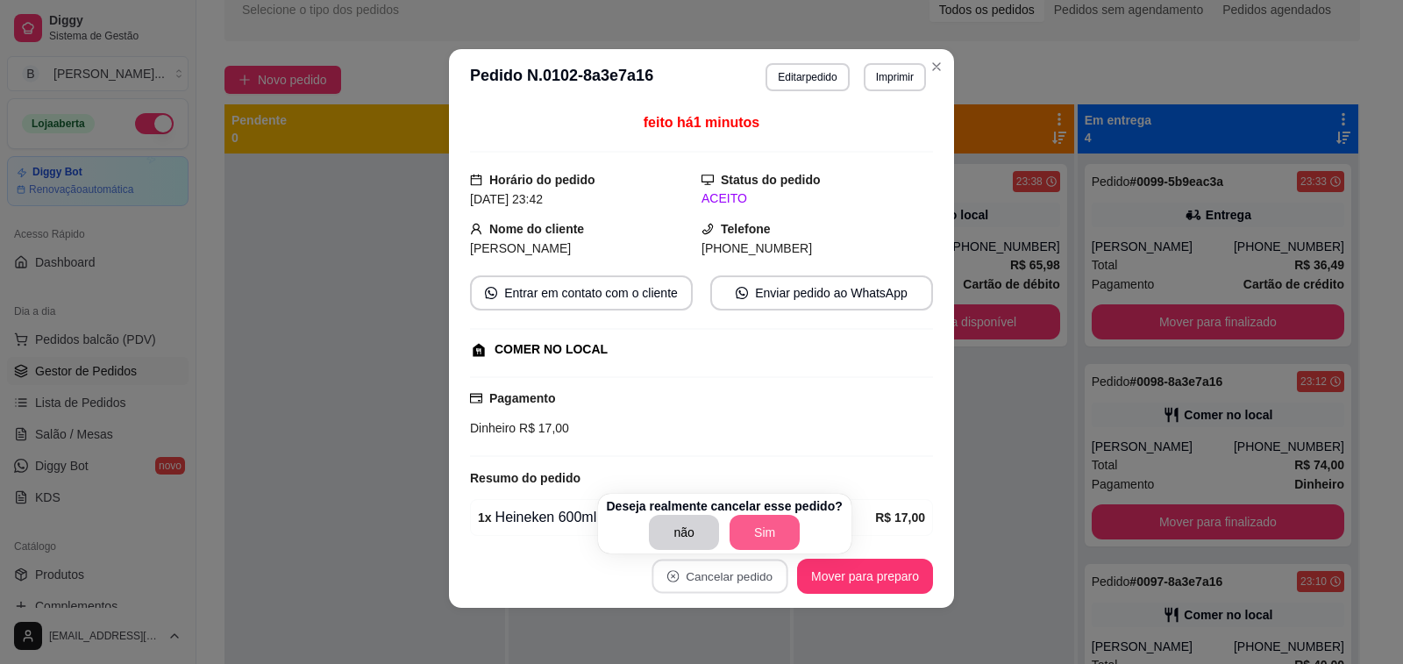
click at [753, 519] on button "Sim" at bounding box center [765, 532] width 70 height 35
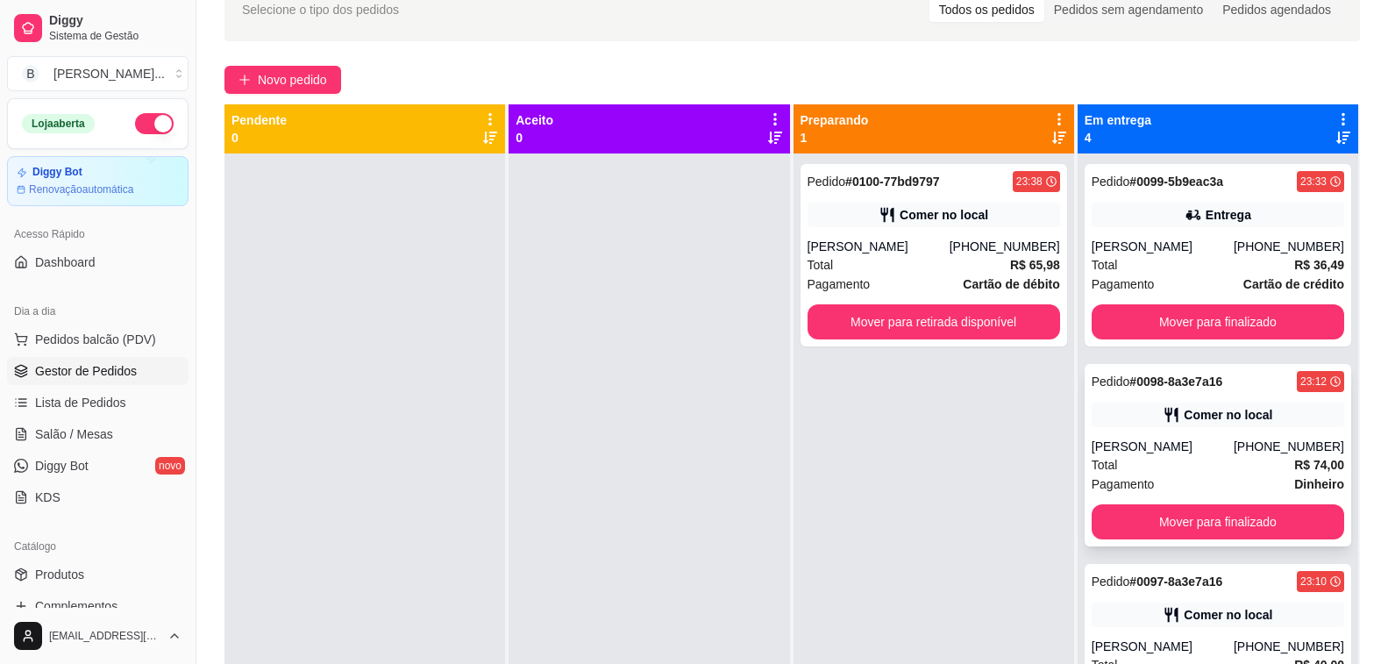
click at [1180, 449] on div "[PERSON_NAME]" at bounding box center [1163, 447] width 142 height 18
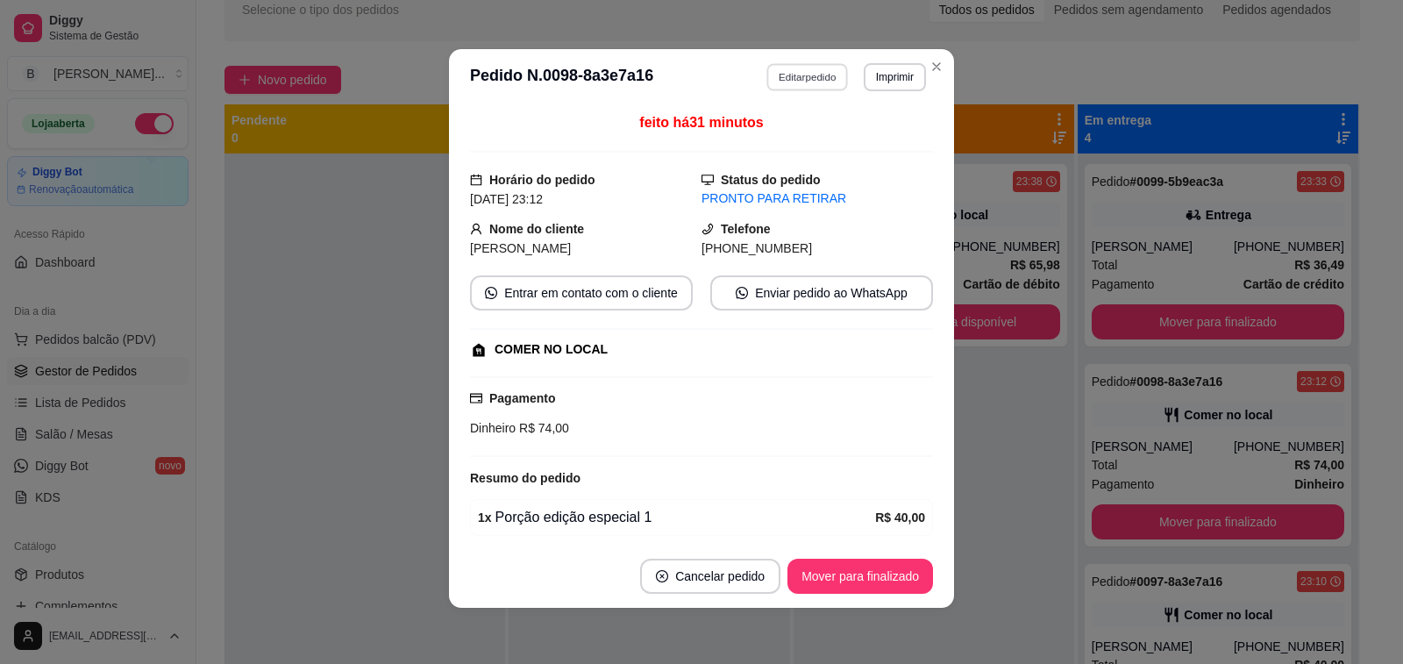
click at [809, 75] on button "Editar pedido" at bounding box center [808, 76] width 82 height 27
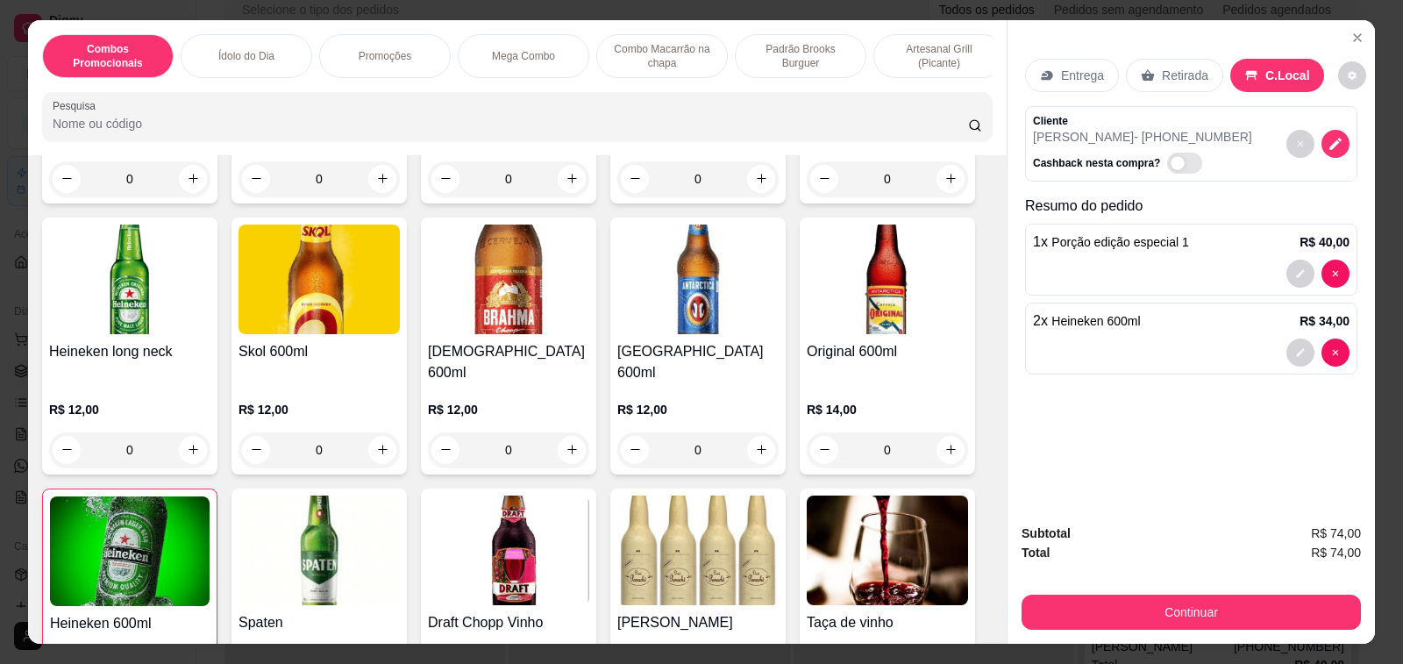
scroll to position [8360, 0]
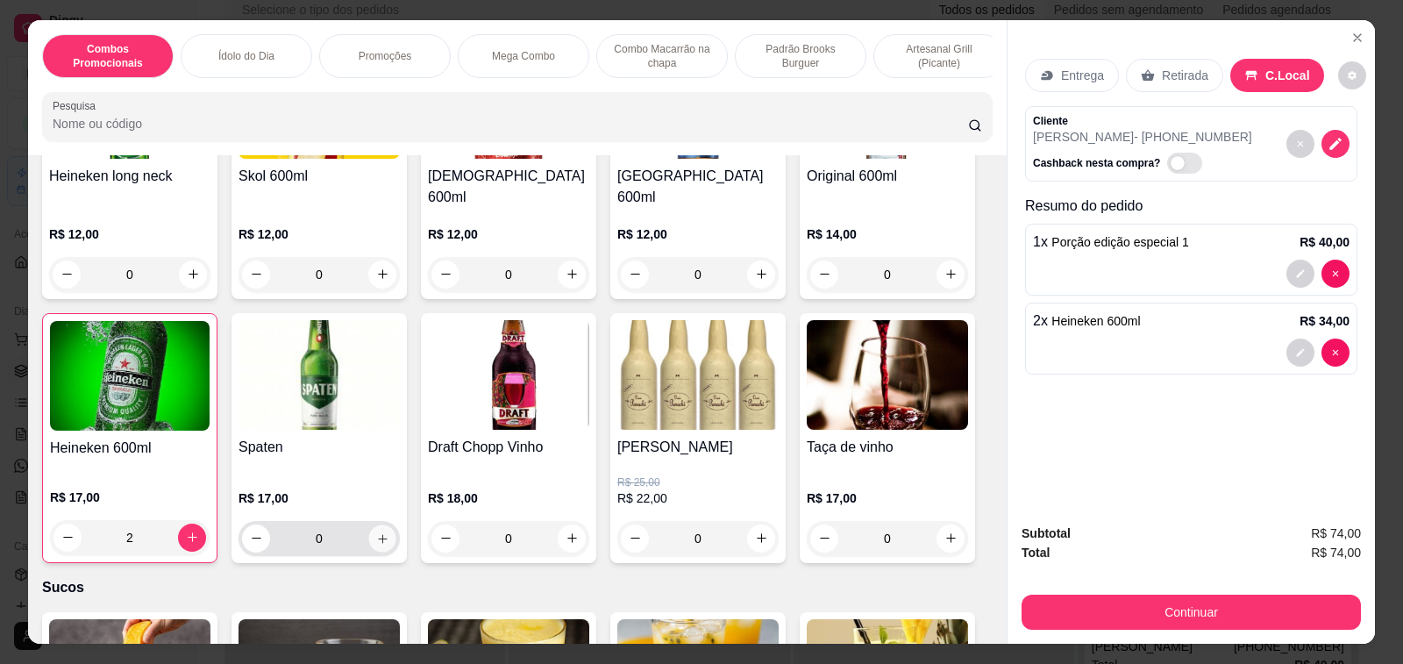
click at [376, 531] on icon "increase-product-quantity" at bounding box center [382, 537] width 13 height 13
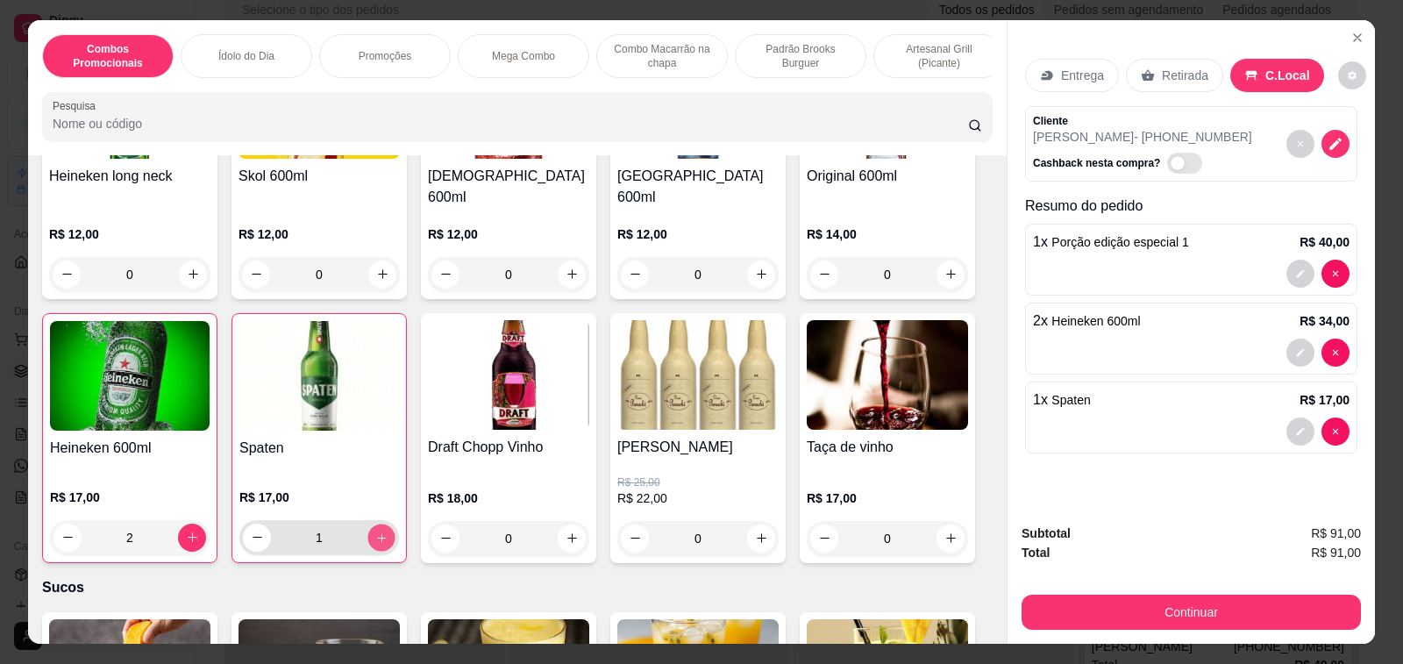
click at [375, 531] on icon "increase-product-quantity" at bounding box center [381, 537] width 13 height 13
type input "2"
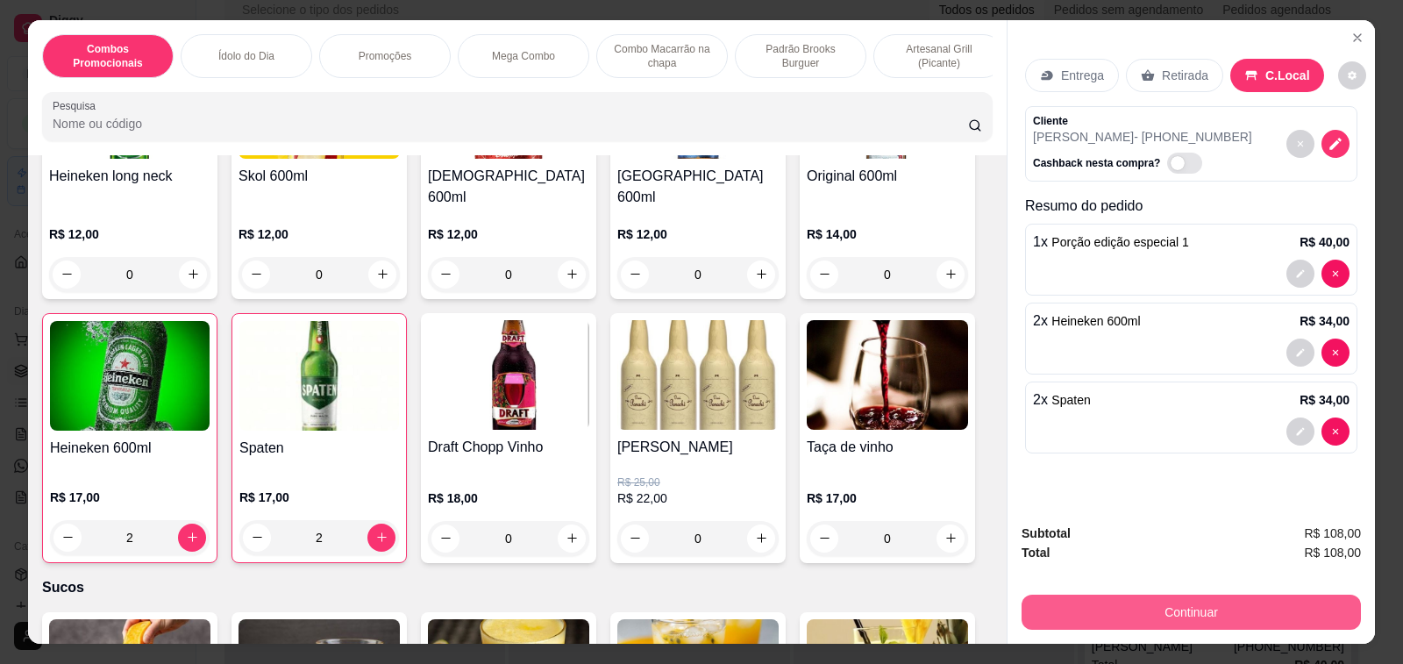
click at [1175, 606] on button "Continuar" at bounding box center [1191, 612] width 339 height 35
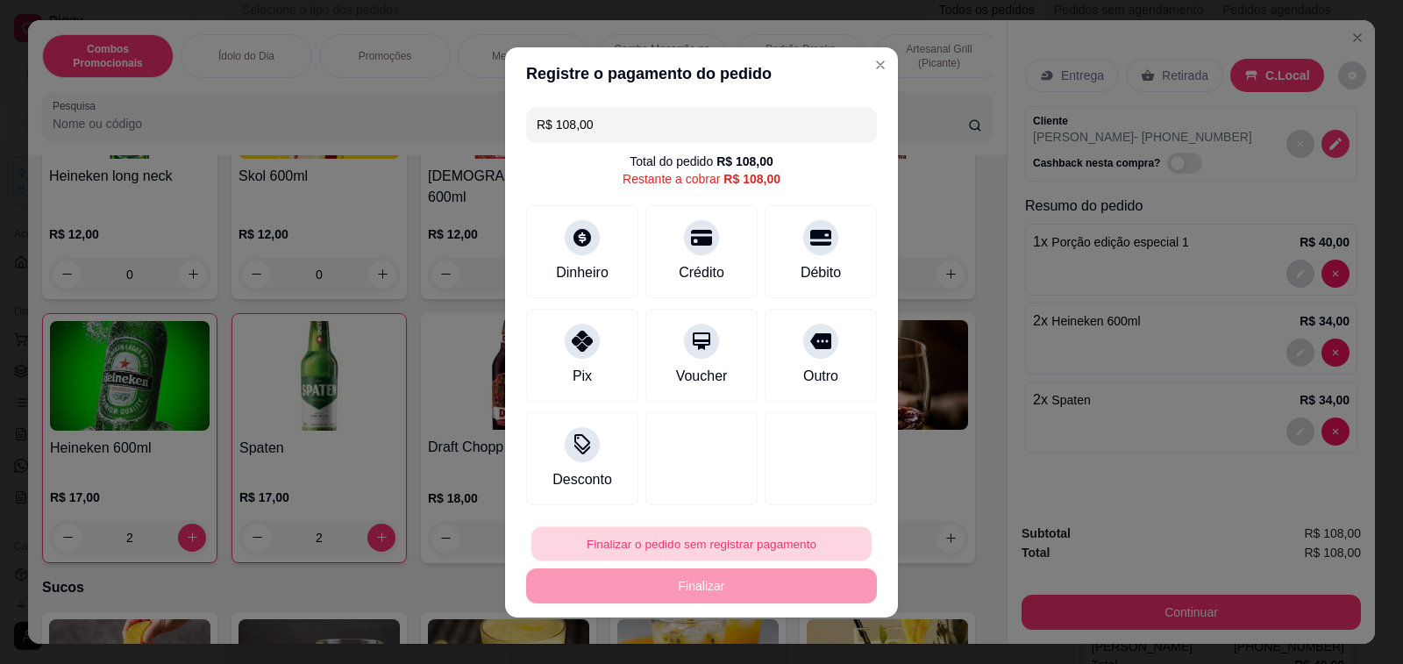
click at [697, 544] on button "Finalizar o pedido sem registrar pagamento" at bounding box center [701, 543] width 340 height 34
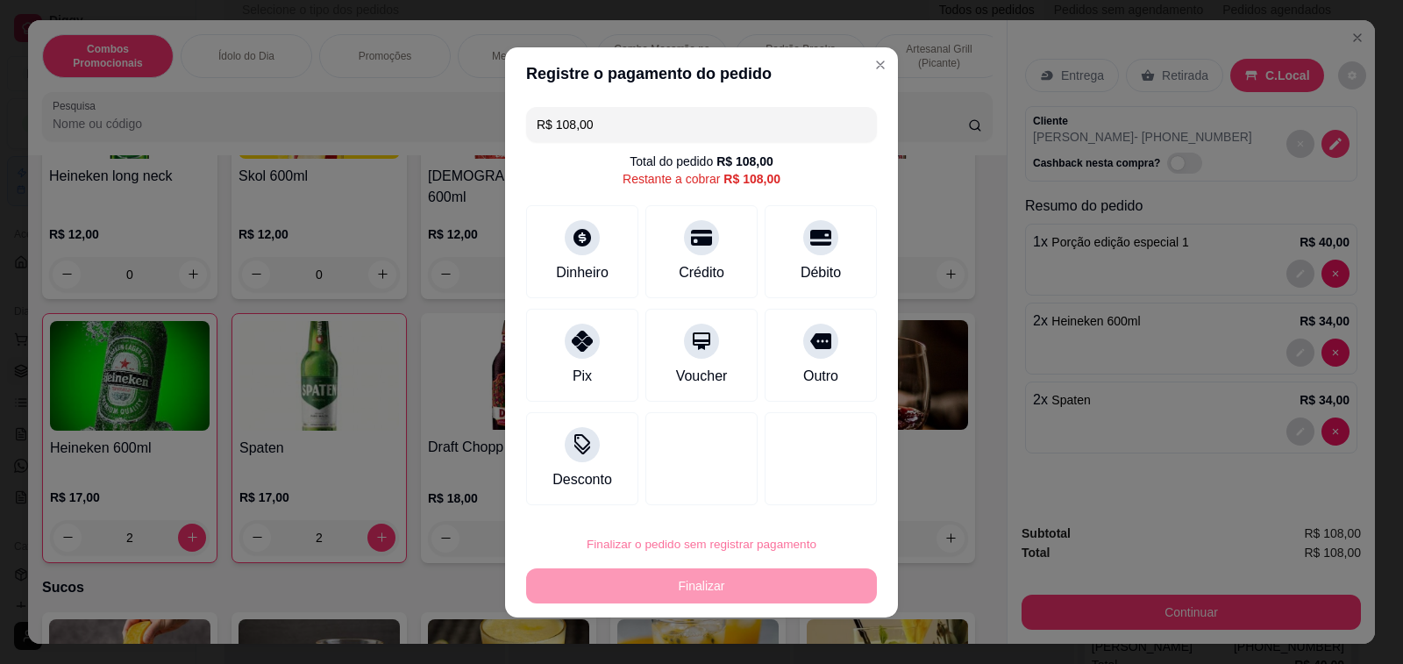
click at [806, 484] on button "Confirmar" at bounding box center [798, 494] width 62 height 26
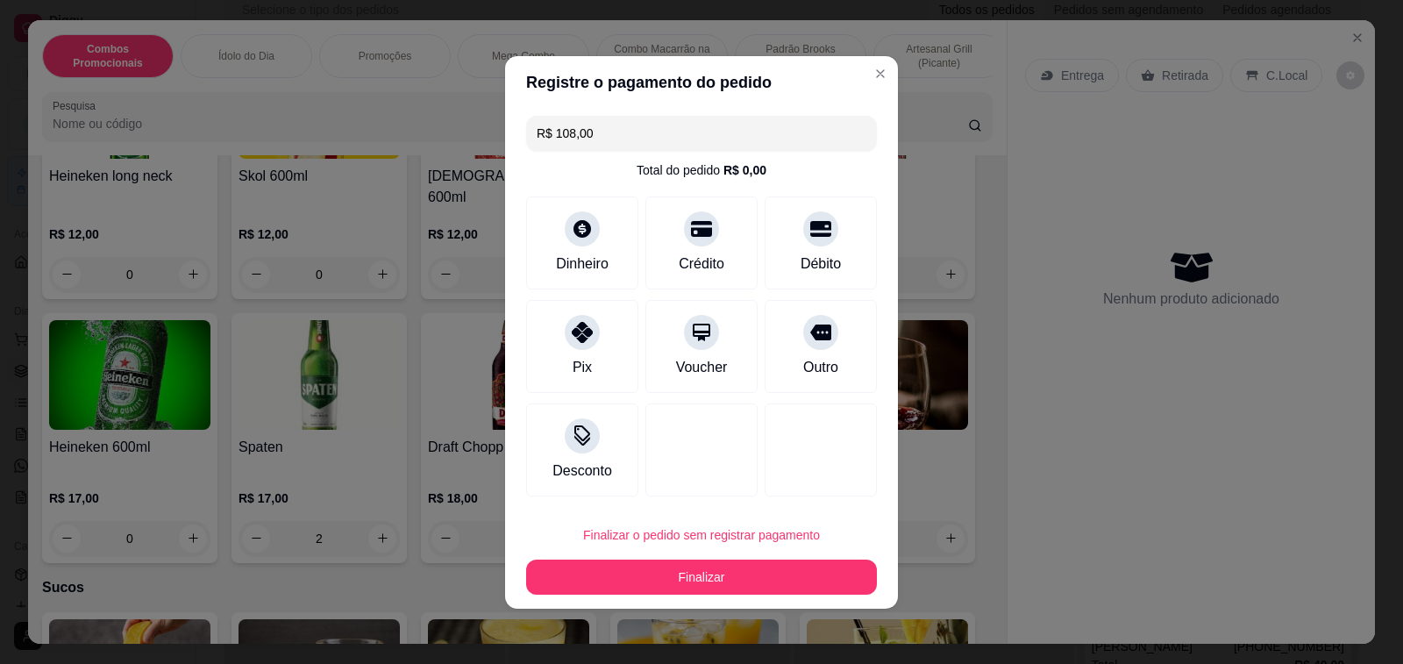
type input "0"
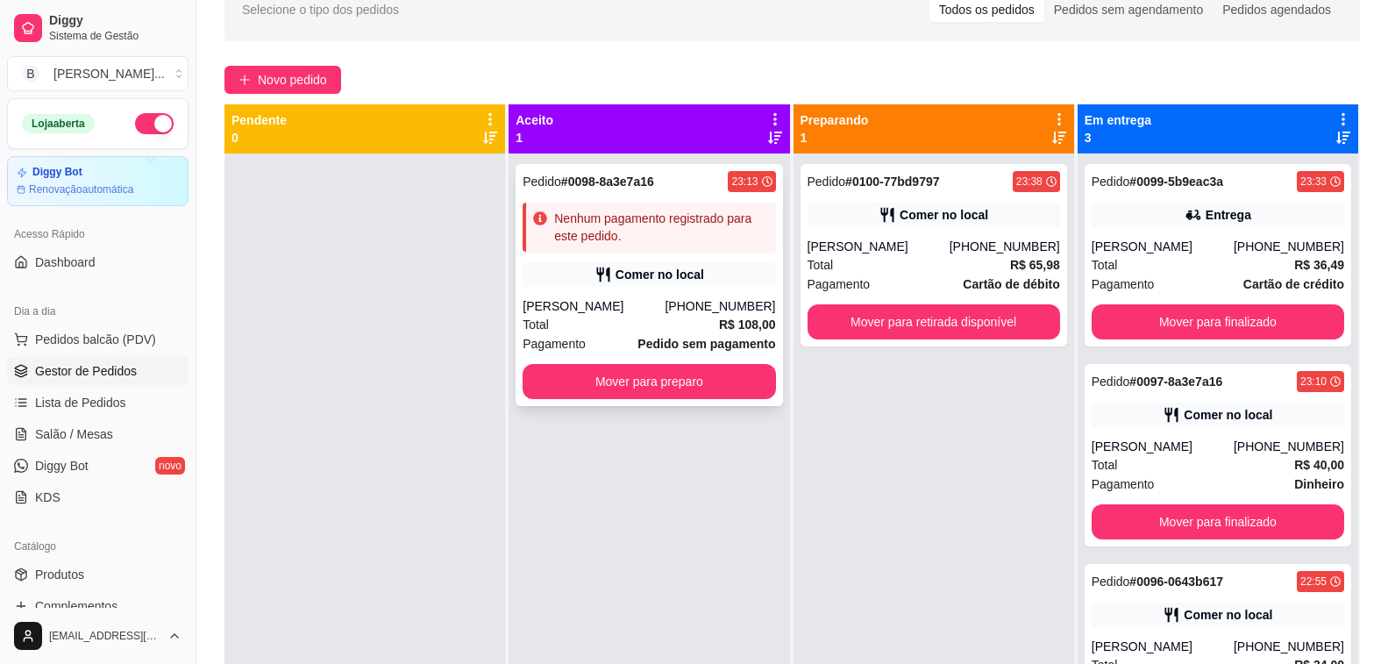
click at [646, 291] on div "Pedido # 0098-8a3e7a16 23:13 Nenhum pagamento registrado para este pedido. Come…" at bounding box center [649, 285] width 267 height 242
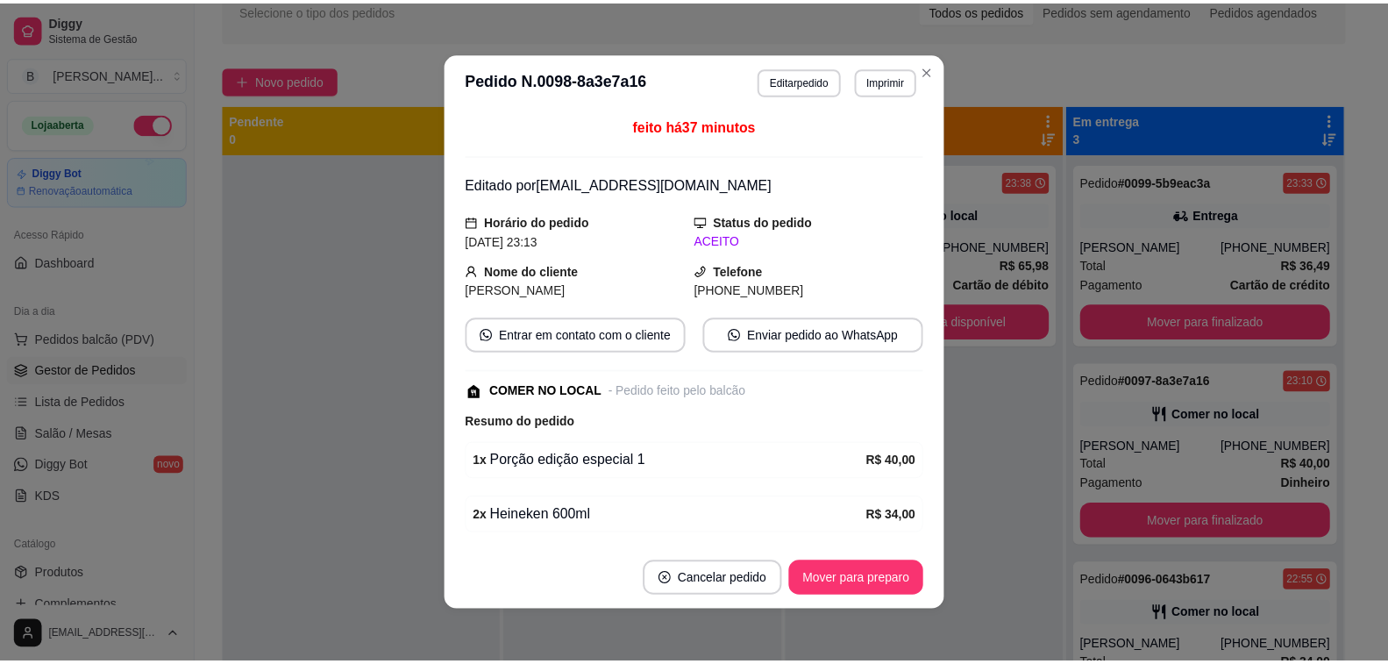
scroll to position [176, 0]
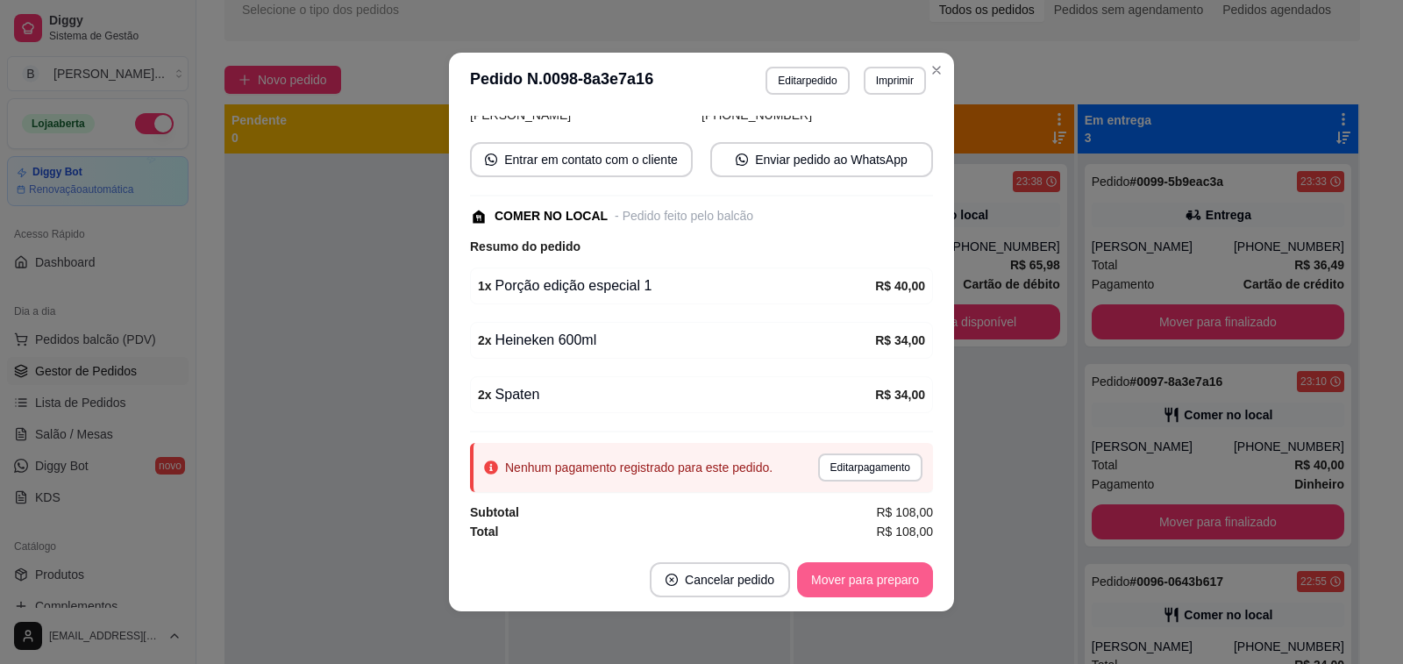
click at [845, 578] on button "Mover para preparo" at bounding box center [865, 579] width 136 height 35
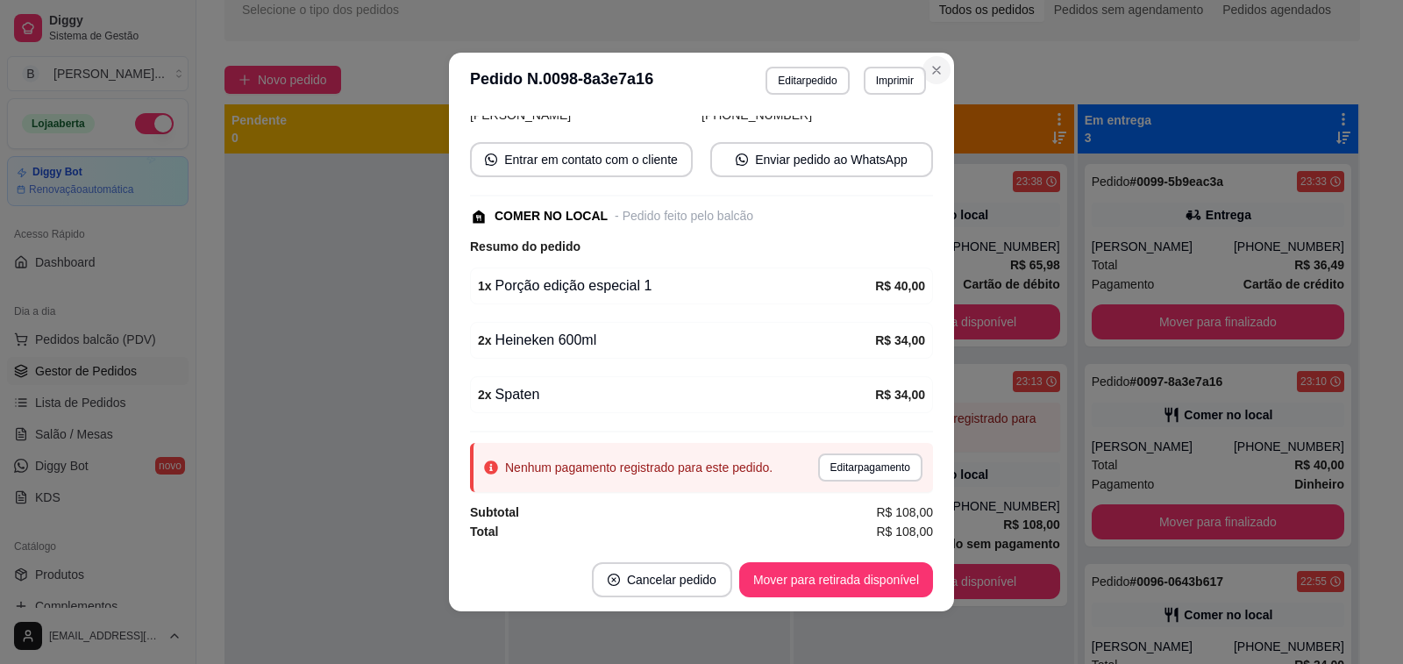
click at [926, 66] on div "Novo pedido" at bounding box center [793, 80] width 1136 height 28
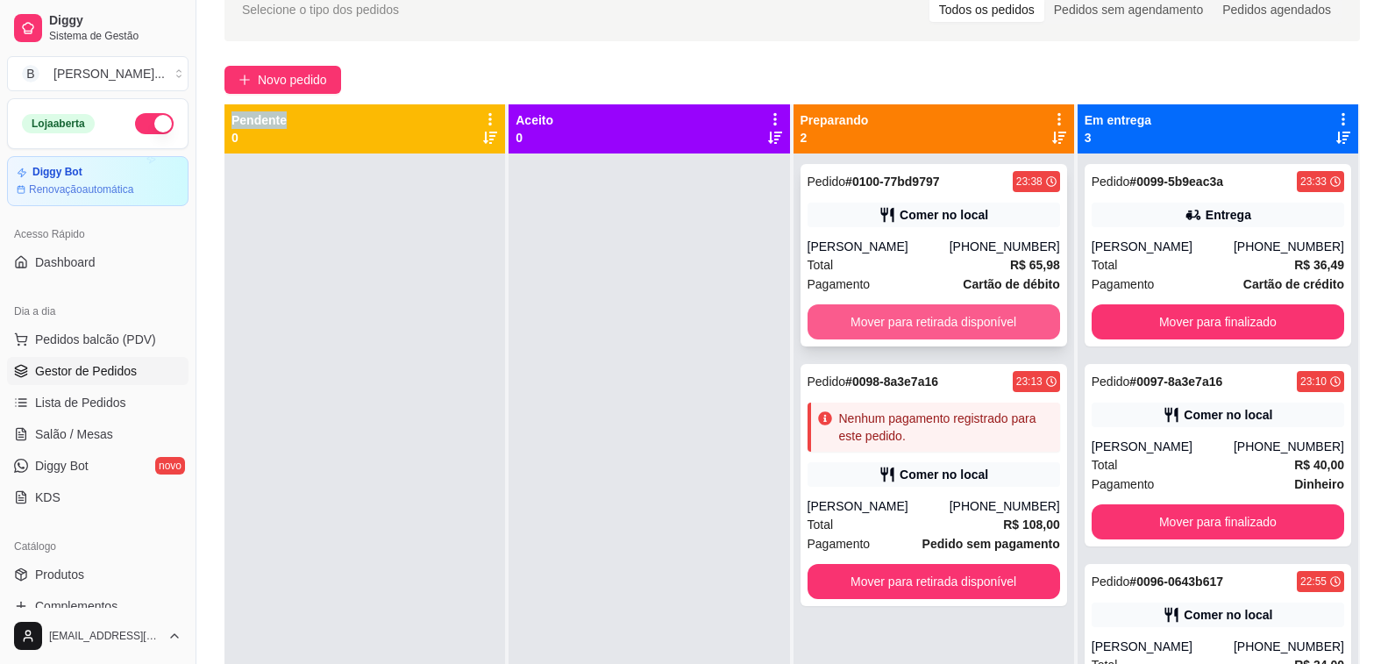
click at [986, 332] on button "Mover para retirada disponível" at bounding box center [934, 321] width 253 height 35
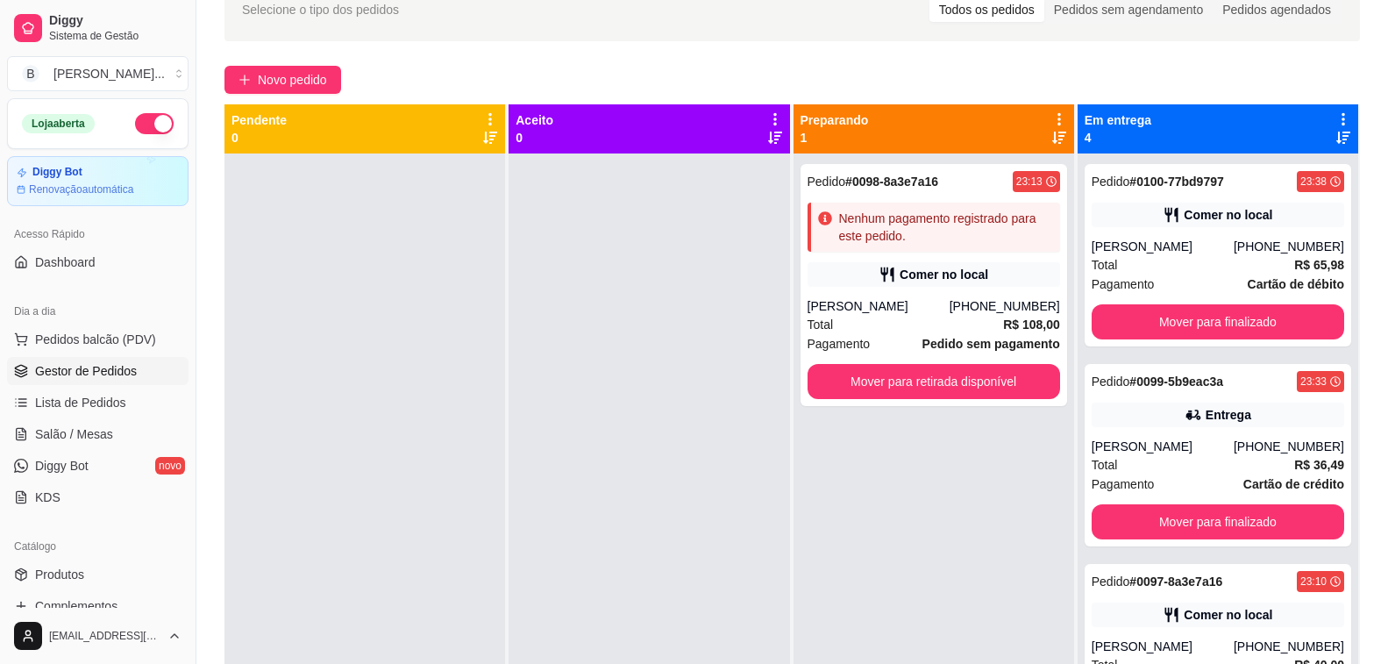
click at [973, 587] on div "Pedido # 0098-8a3e7a16 23:13 Nenhum pagamento registrado para este pedido. Come…" at bounding box center [934, 485] width 281 height 664
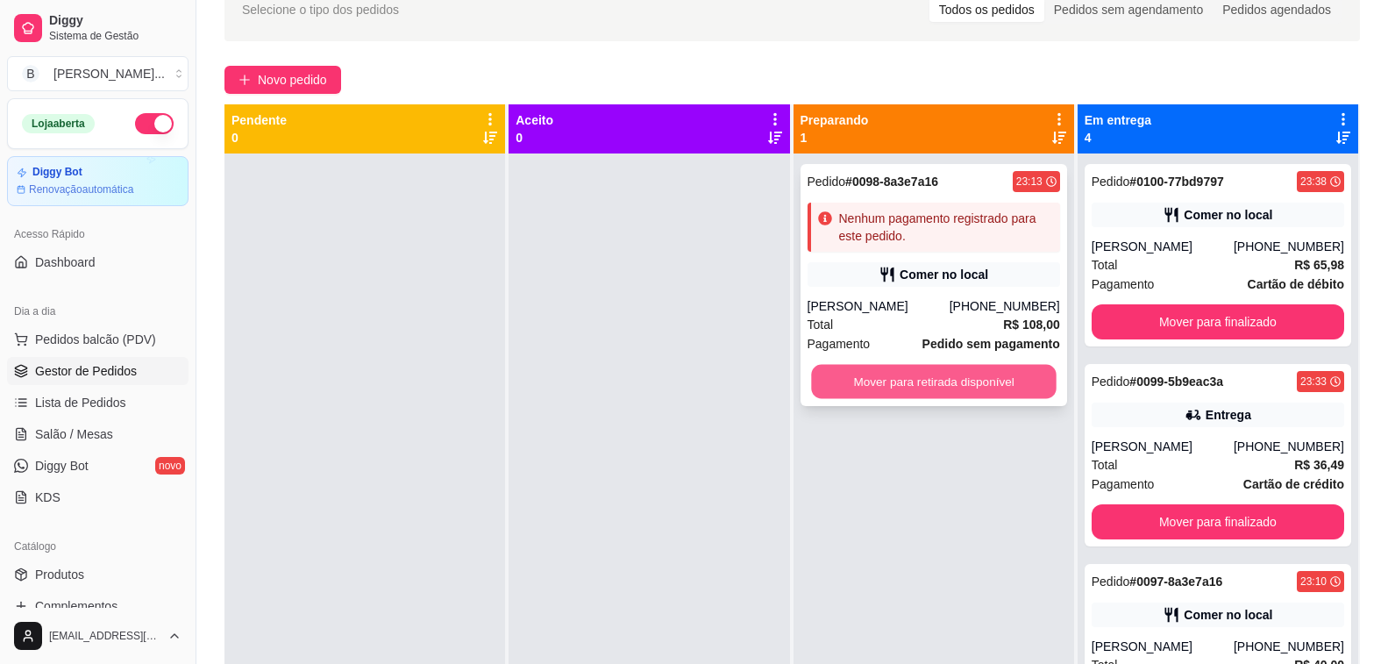
click at [863, 375] on button "Mover para retirada disponível" at bounding box center [934, 382] width 246 height 34
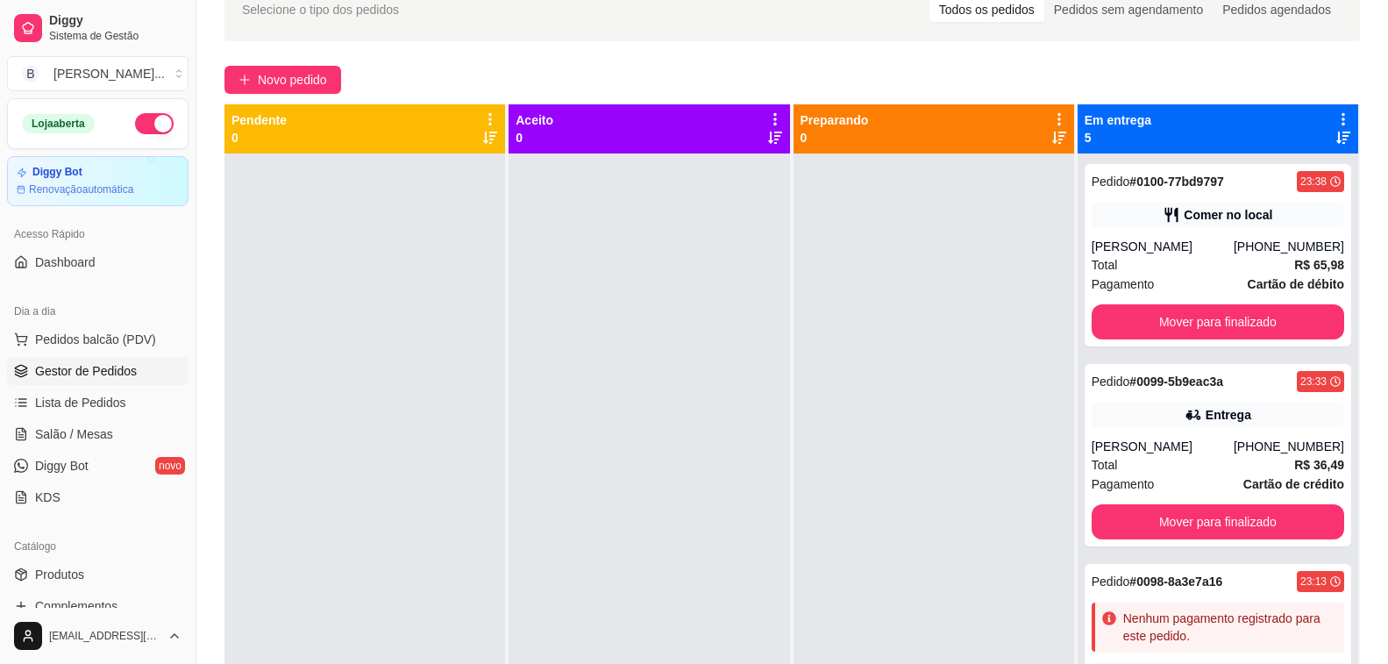
drag, startPoint x: 364, startPoint y: 528, endPoint x: 359, endPoint y: 560, distance: 32.9
click at [364, 528] on div at bounding box center [365, 485] width 281 height 664
click at [140, 132] on button "button" at bounding box center [154, 123] width 39 height 21
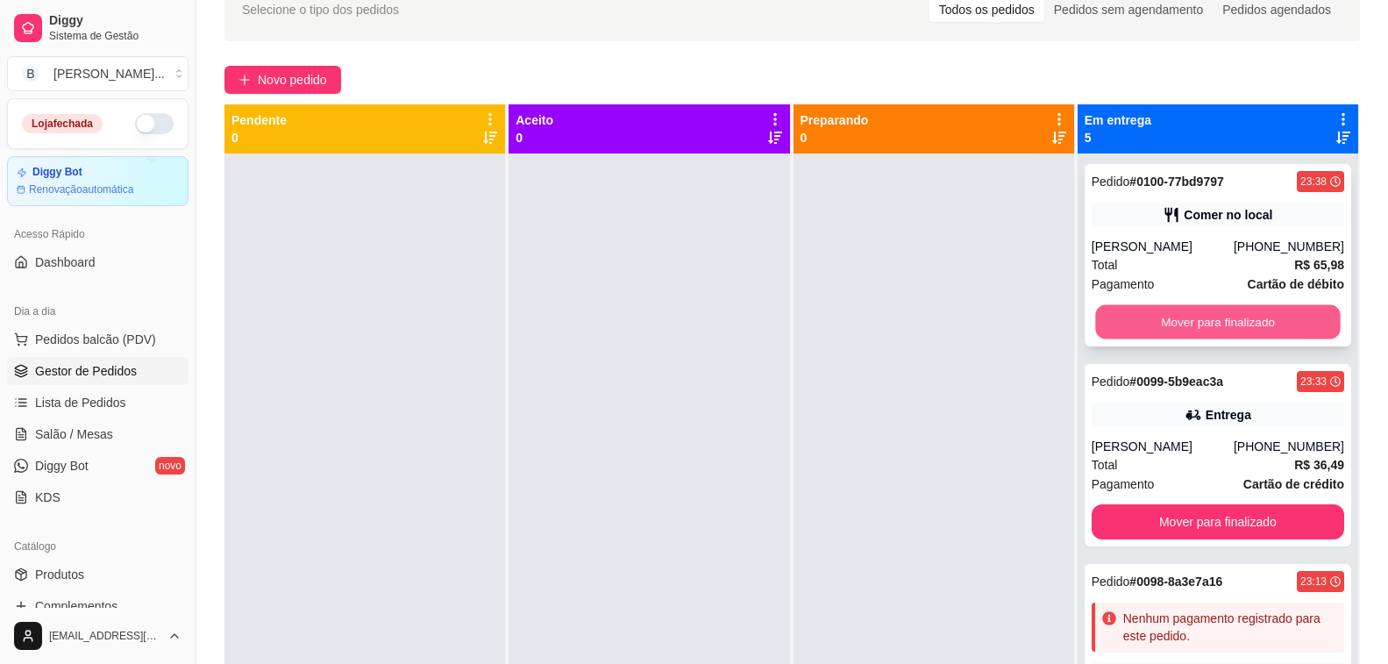
click at [1107, 315] on button "Mover para finalizado" at bounding box center [1218, 322] width 246 height 34
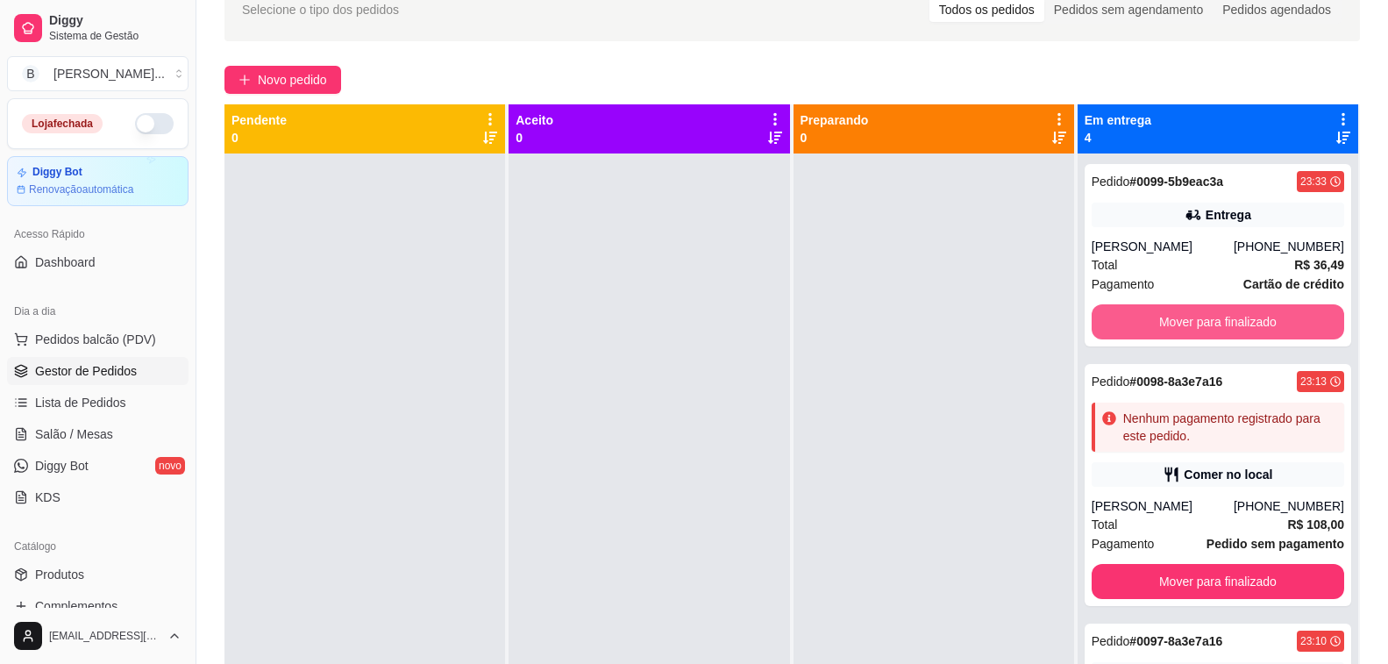
click at [1107, 315] on button "Mover para finalizado" at bounding box center [1218, 321] width 253 height 35
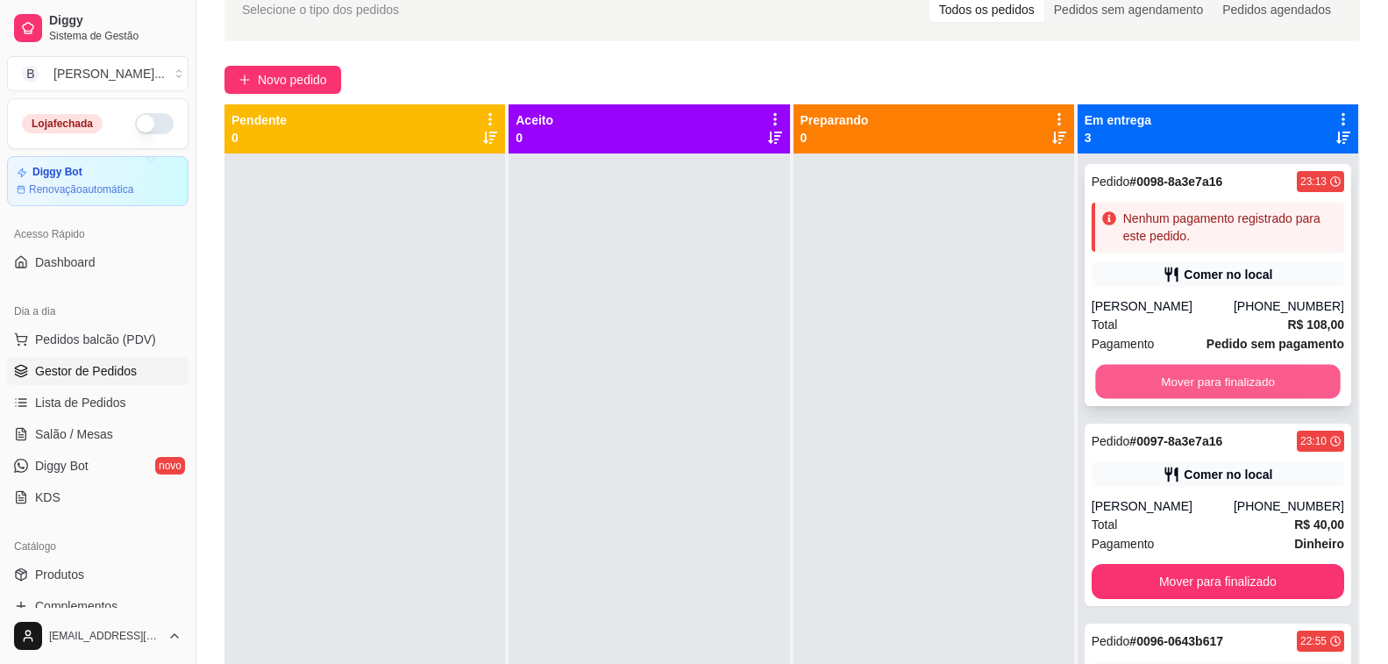
click at [1115, 381] on button "Mover para finalizado" at bounding box center [1218, 382] width 246 height 34
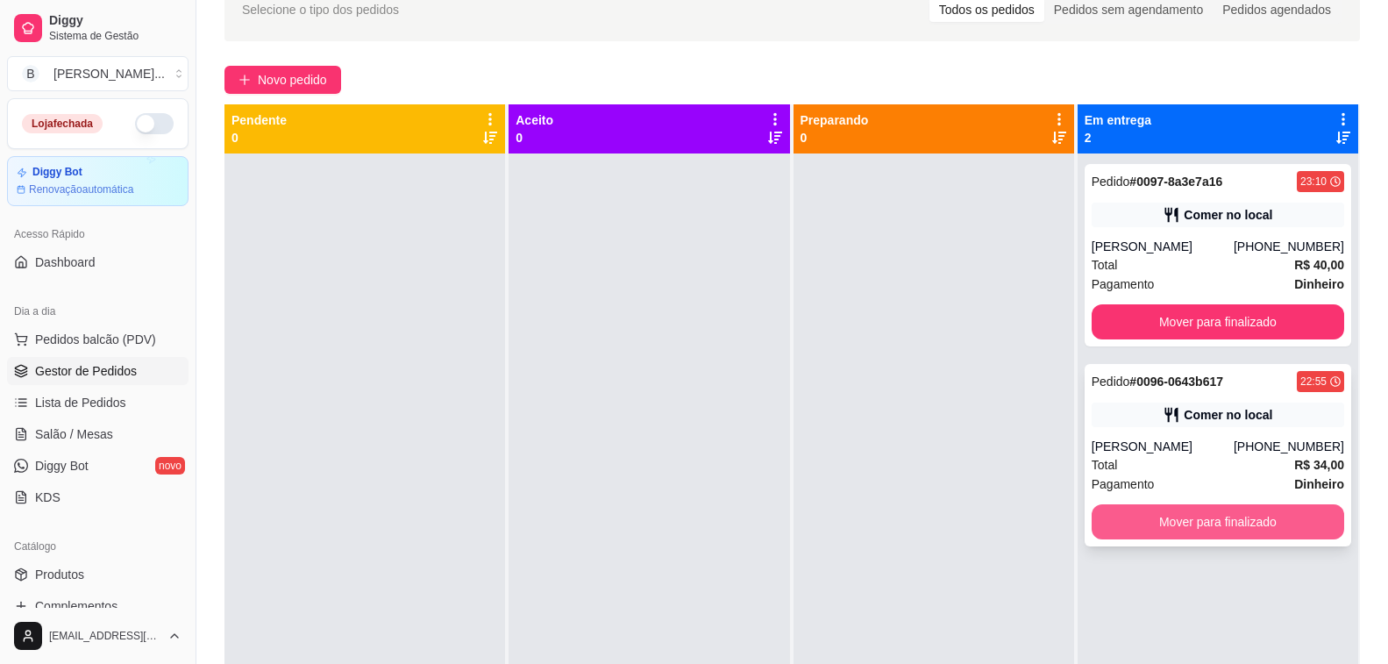
click at [1180, 528] on button "Mover para finalizado" at bounding box center [1218, 521] width 253 height 35
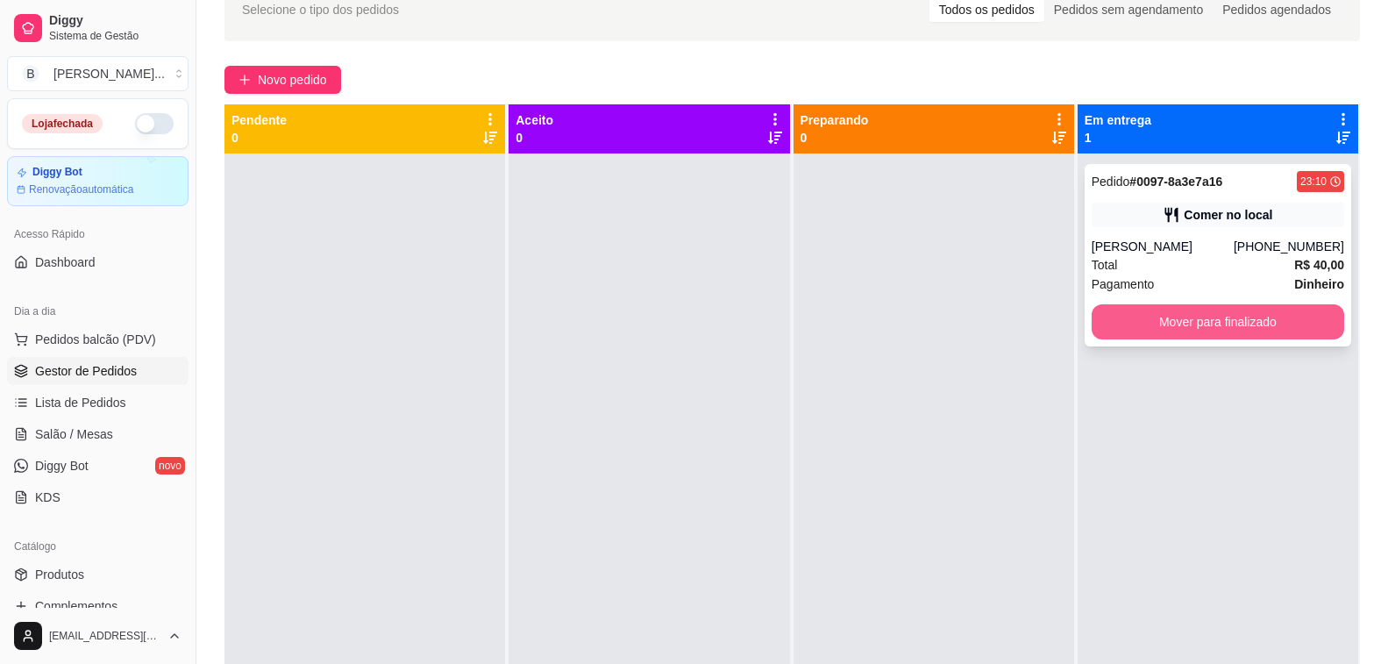
click at [1187, 330] on button "Mover para finalizado" at bounding box center [1218, 321] width 253 height 35
